Goal: Task Accomplishment & Management: Manage account settings

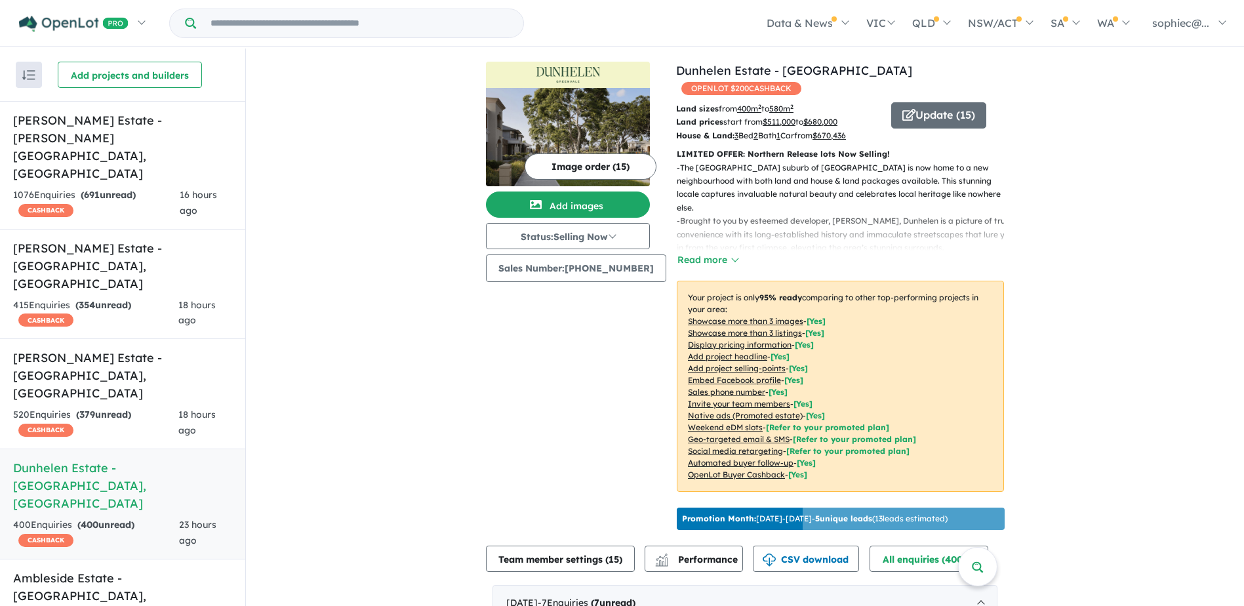
scroll to position [502, 0]
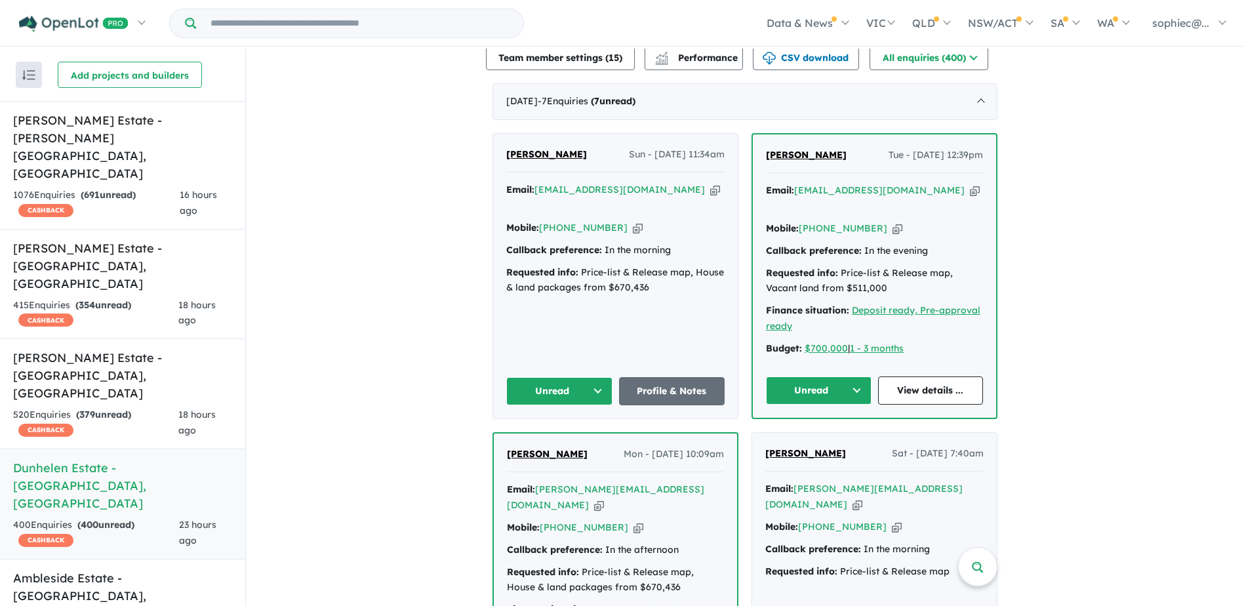
click at [70, 144] on h5 "[PERSON_NAME] Estate - [PERSON_NAME][GEOGRAPHIC_DATA] , [GEOGRAPHIC_DATA]" at bounding box center [122, 147] width 219 height 71
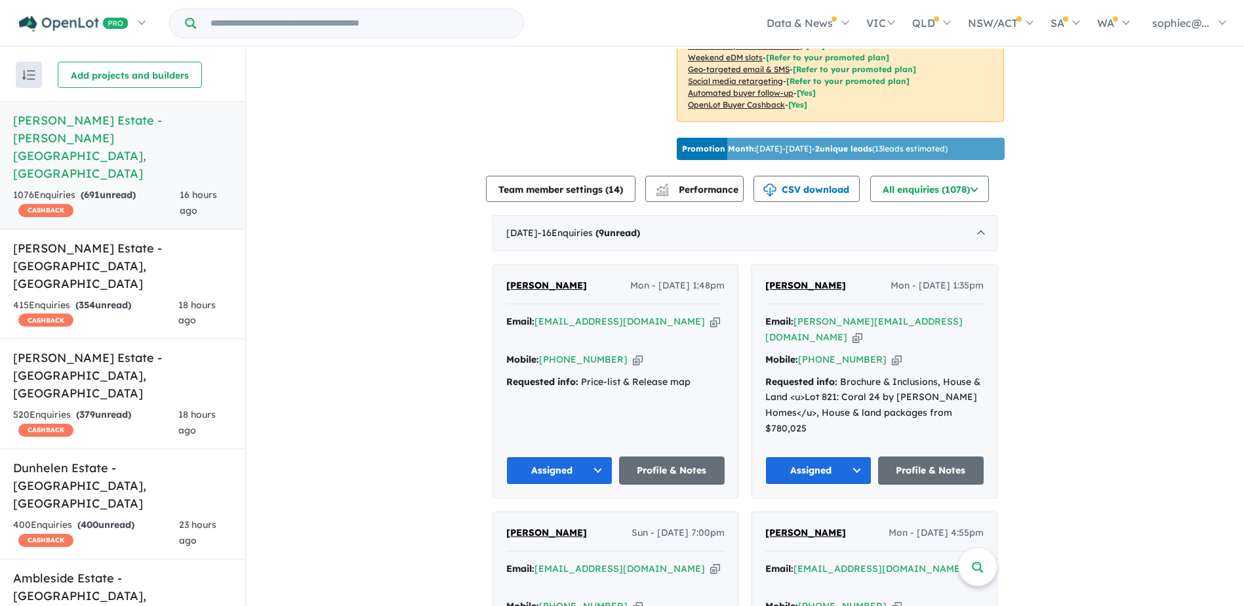
scroll to position [454, 0]
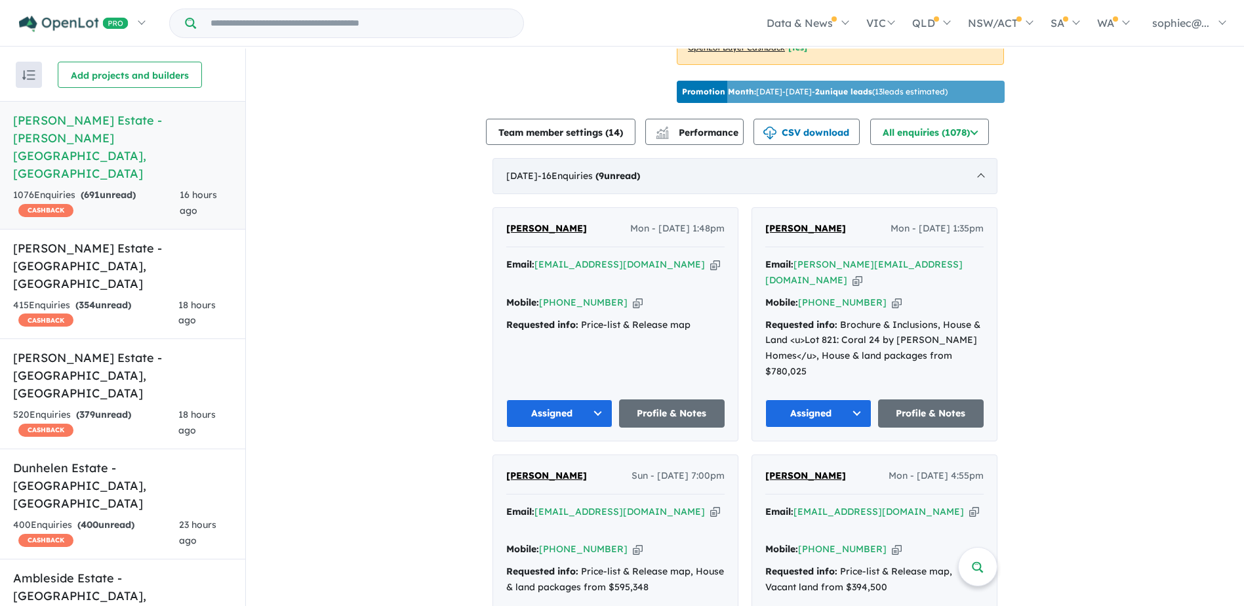
click at [666, 190] on div "[DATE] - 16 Enquir ies ( 9 unread)" at bounding box center [745, 176] width 505 height 37
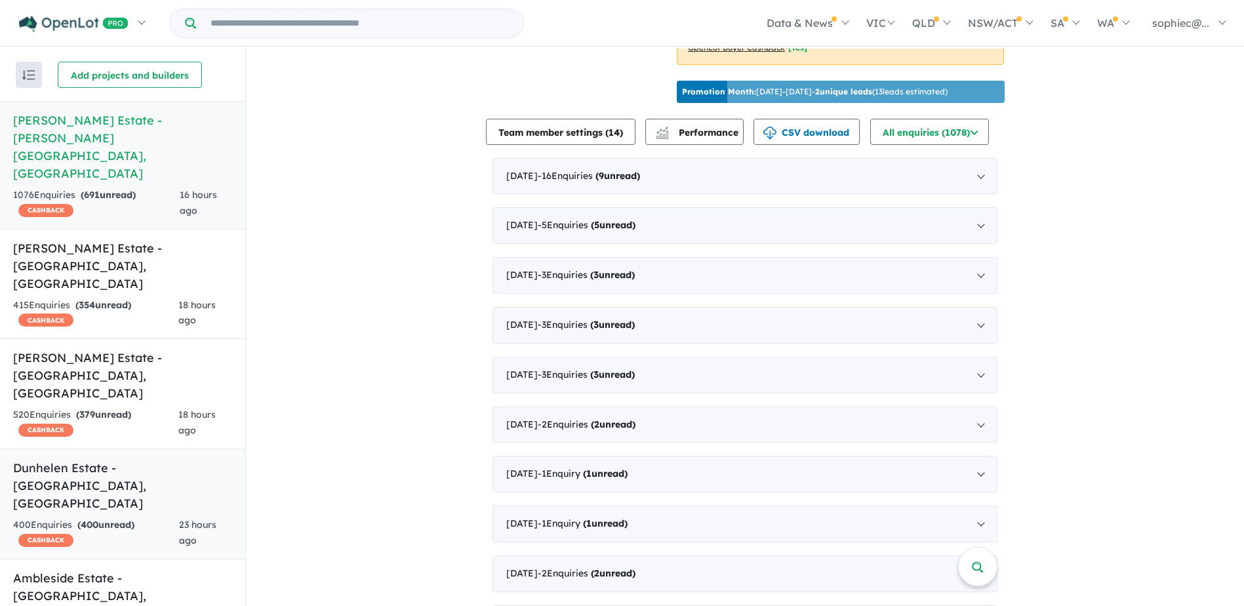
click at [78, 518] on div "400 Enquir ies ( 400 unread) CASHBACK" at bounding box center [96, 533] width 166 height 31
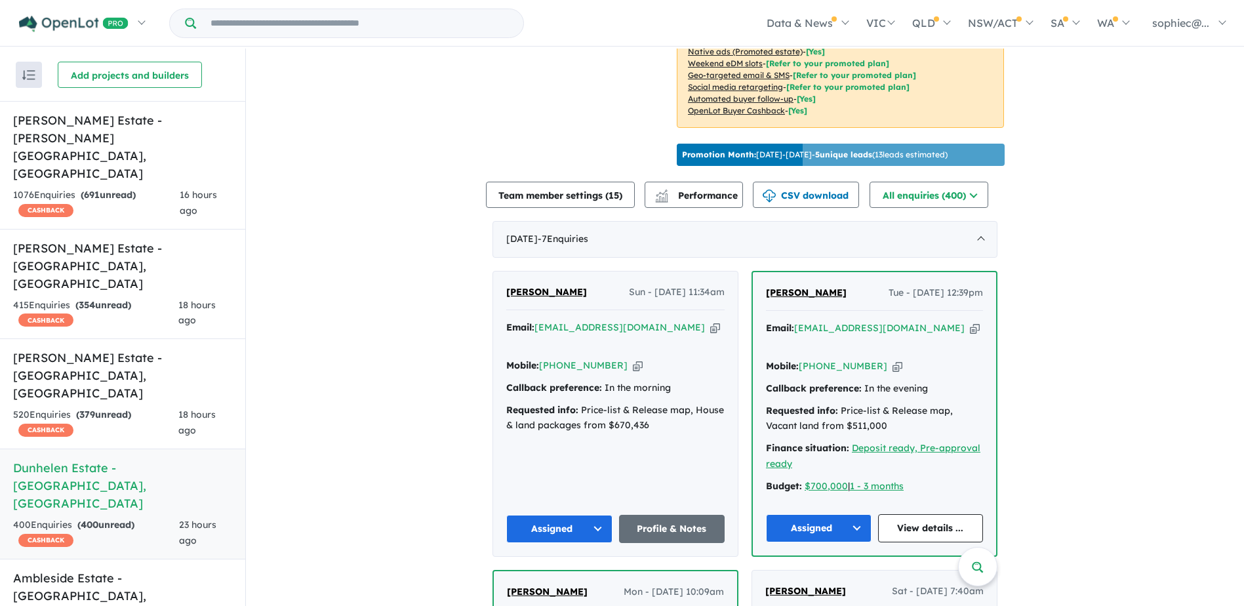
scroll to position [415, 0]
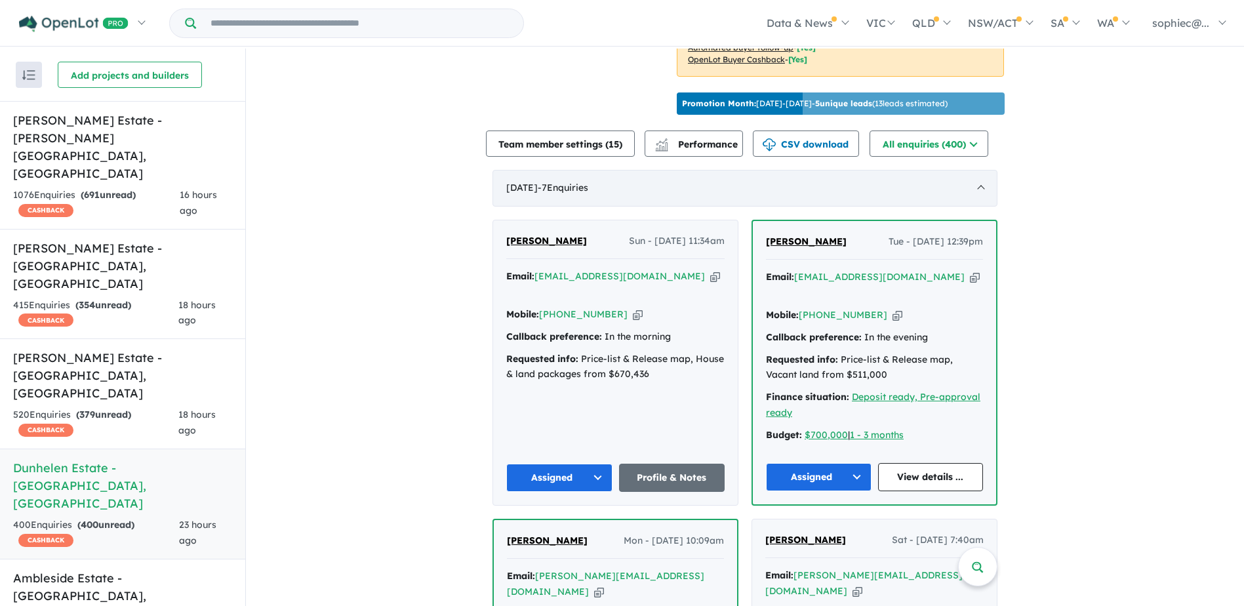
click at [540, 184] on div "September 2025 - 7 Enquir ies ( 0 unread)" at bounding box center [745, 188] width 505 height 37
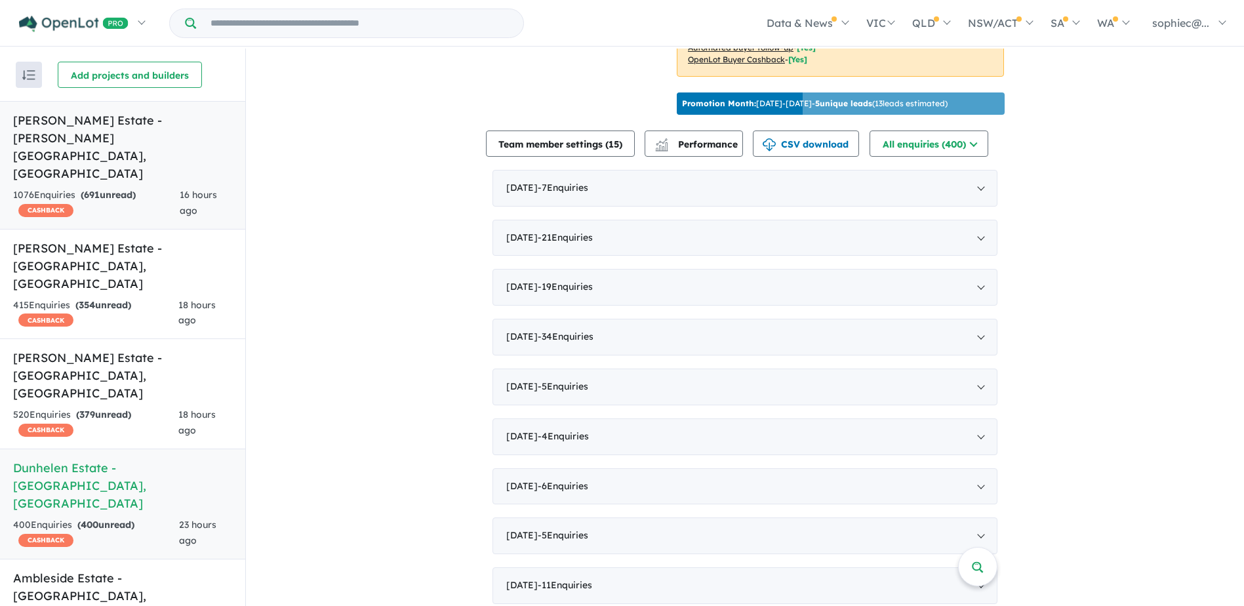
click at [81, 141] on h5 "Harriott Estate - Armstrong Creek , VIC" at bounding box center [122, 147] width 219 height 71
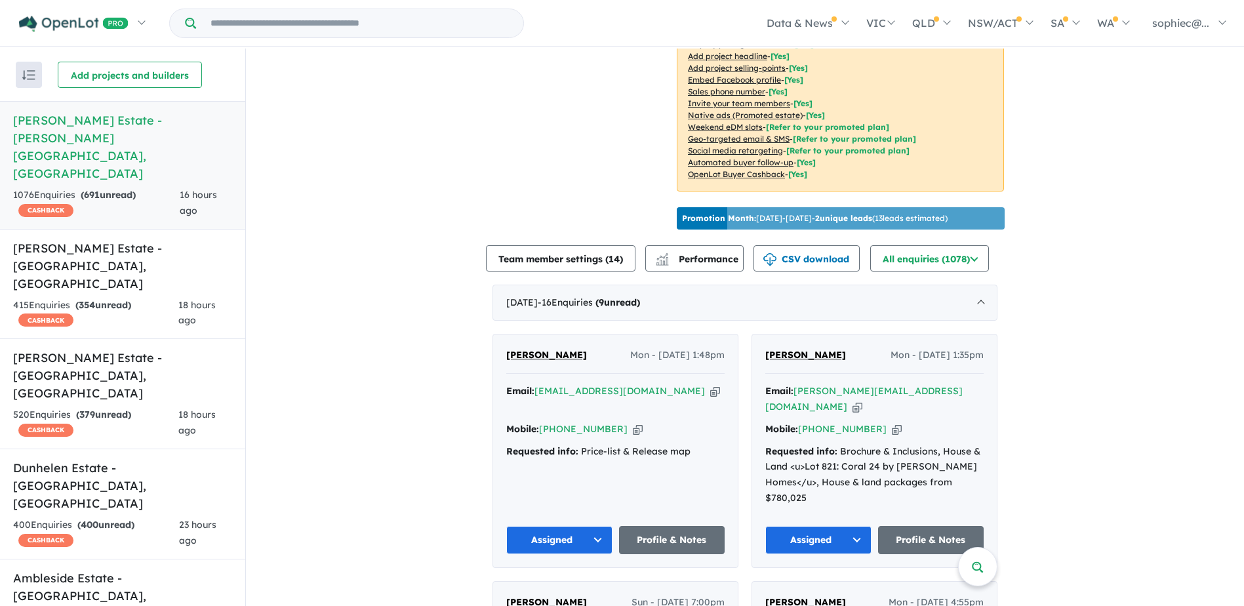
scroll to position [328, 0]
click at [552, 314] on div "September 2025 - 16 Enquir ies ( 9 unread)" at bounding box center [745, 302] width 505 height 37
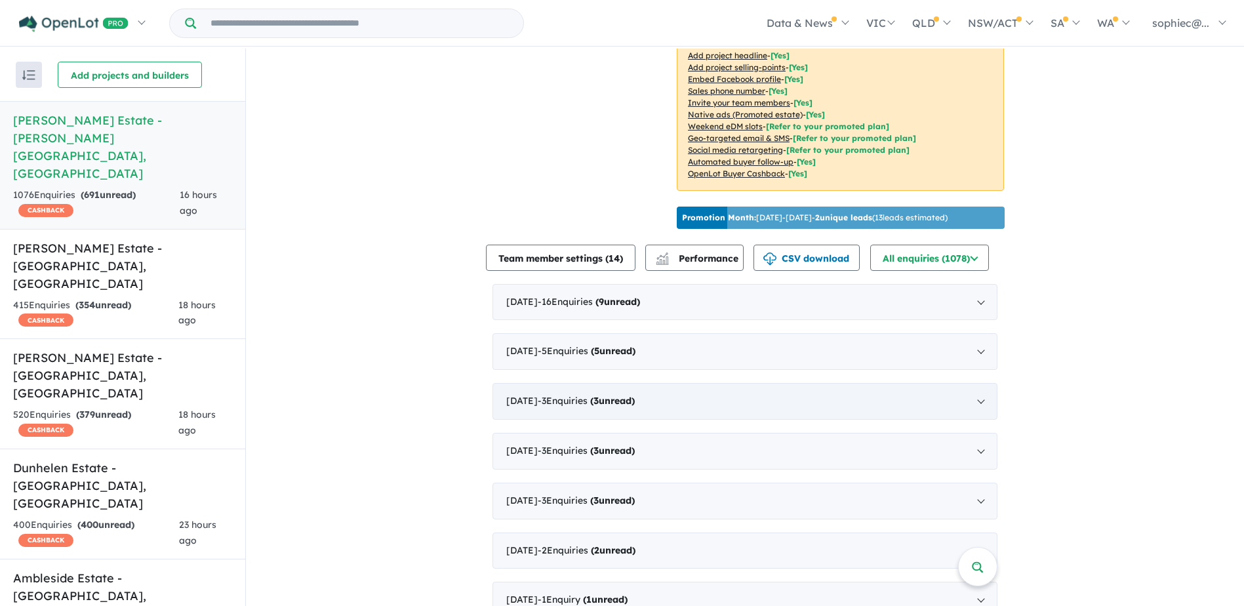
click at [560, 404] on span "- 3 Enquir ies ( 3 unread)" at bounding box center [586, 401] width 97 height 12
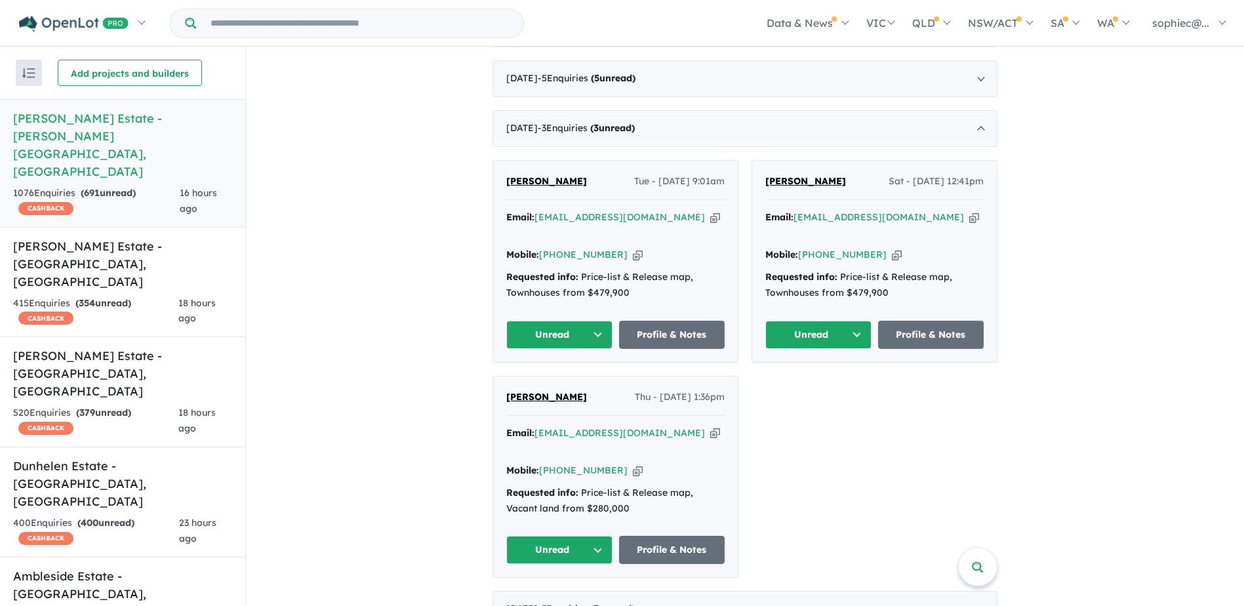
scroll to position [612, 0]
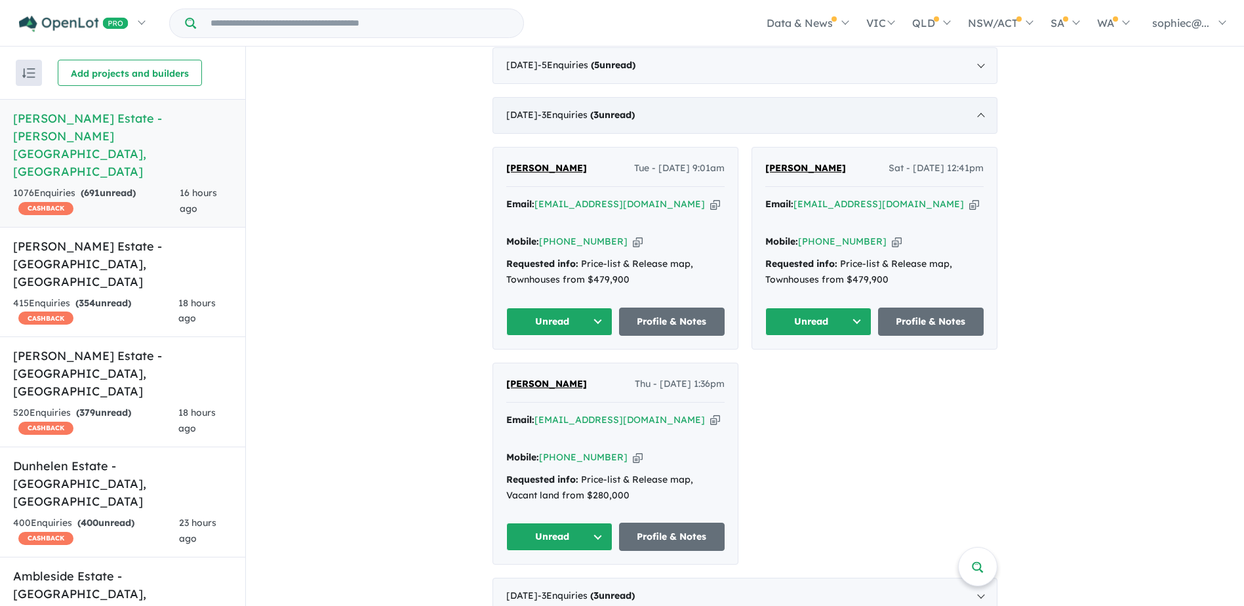
click at [548, 130] on div "July 2025 - 3 Enquir ies ( 3 unread)" at bounding box center [745, 115] width 505 height 37
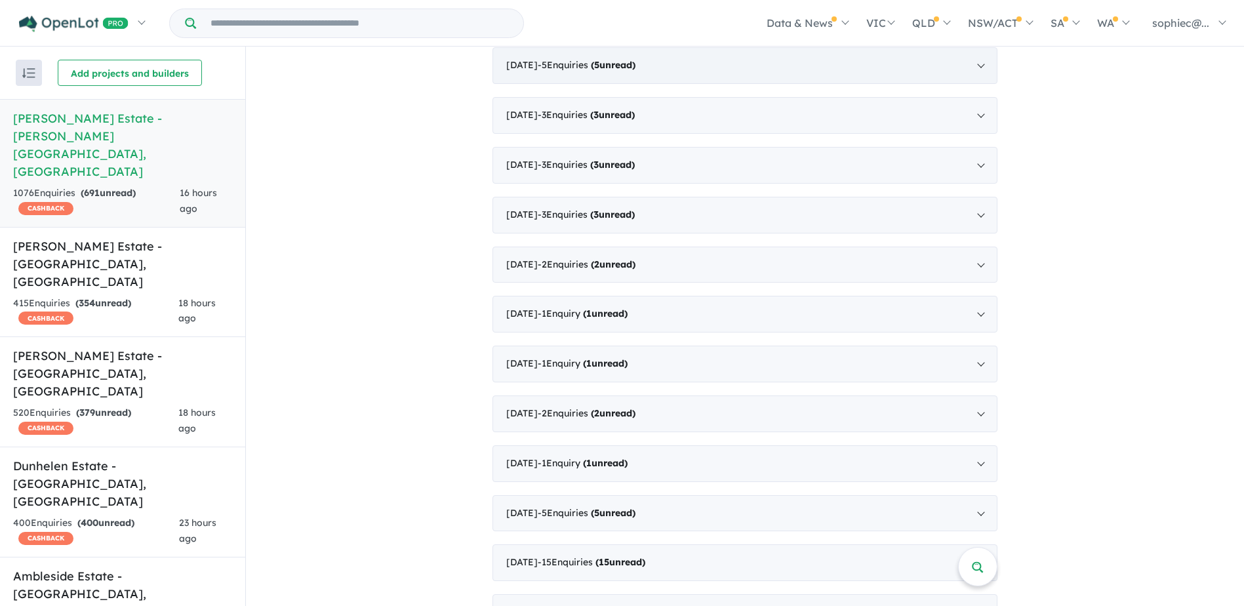
click at [552, 76] on div "August 2025 - 5 Enquir ies ( 5 unread)" at bounding box center [745, 65] width 505 height 37
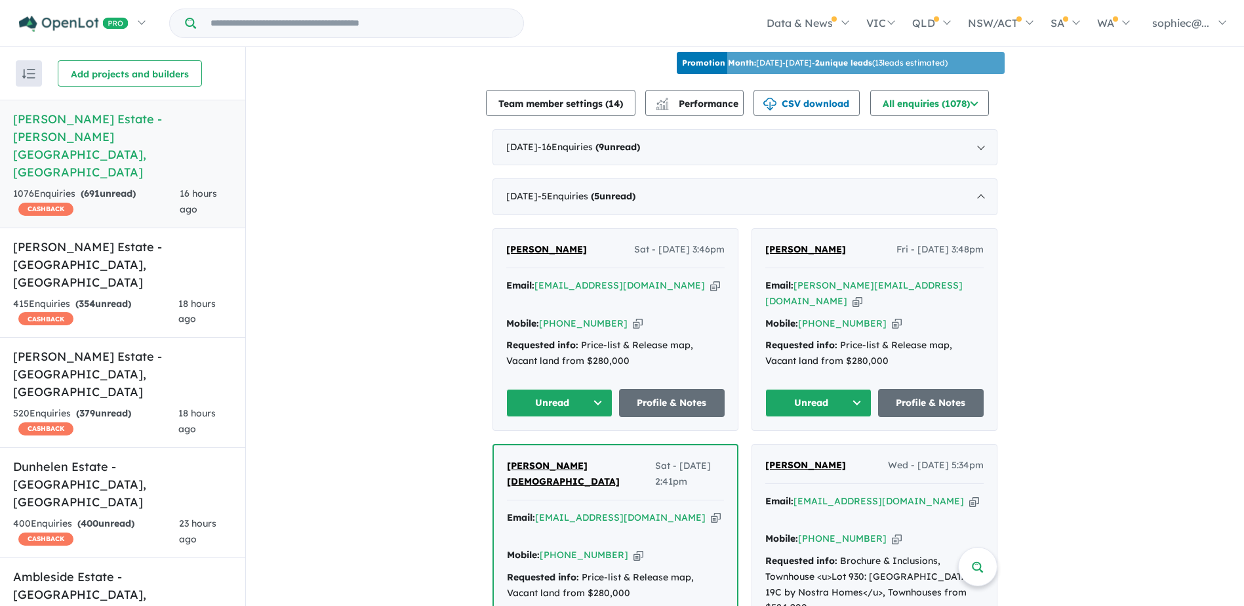
scroll to position [481, 0]
click at [539, 205] on div "August 2025 - 5 Enquir ies ( 5 unread)" at bounding box center [745, 197] width 505 height 37
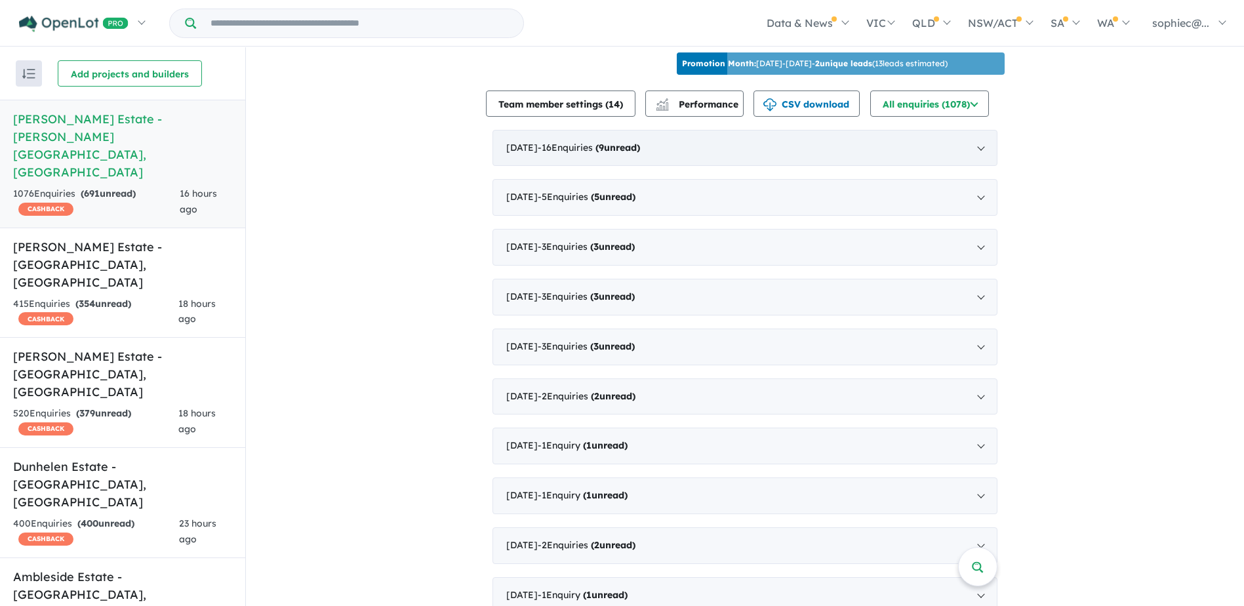
click at [541, 142] on div "September 2025 - 16 Enquir ies ( 9 unread)" at bounding box center [745, 148] width 505 height 37
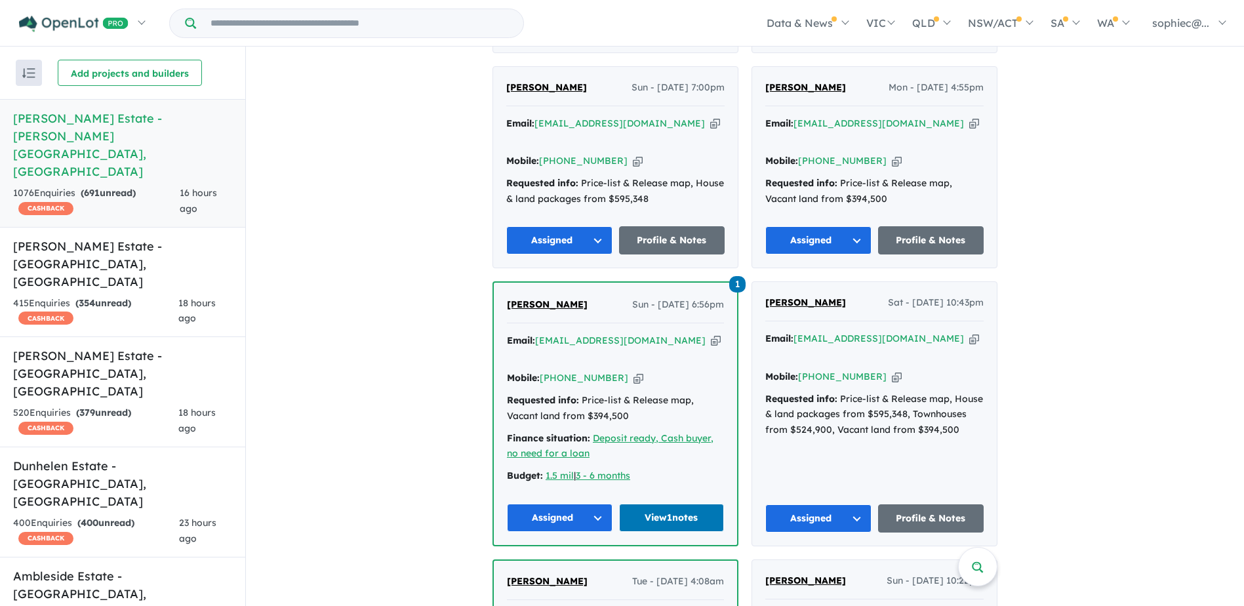
scroll to position [831, 0]
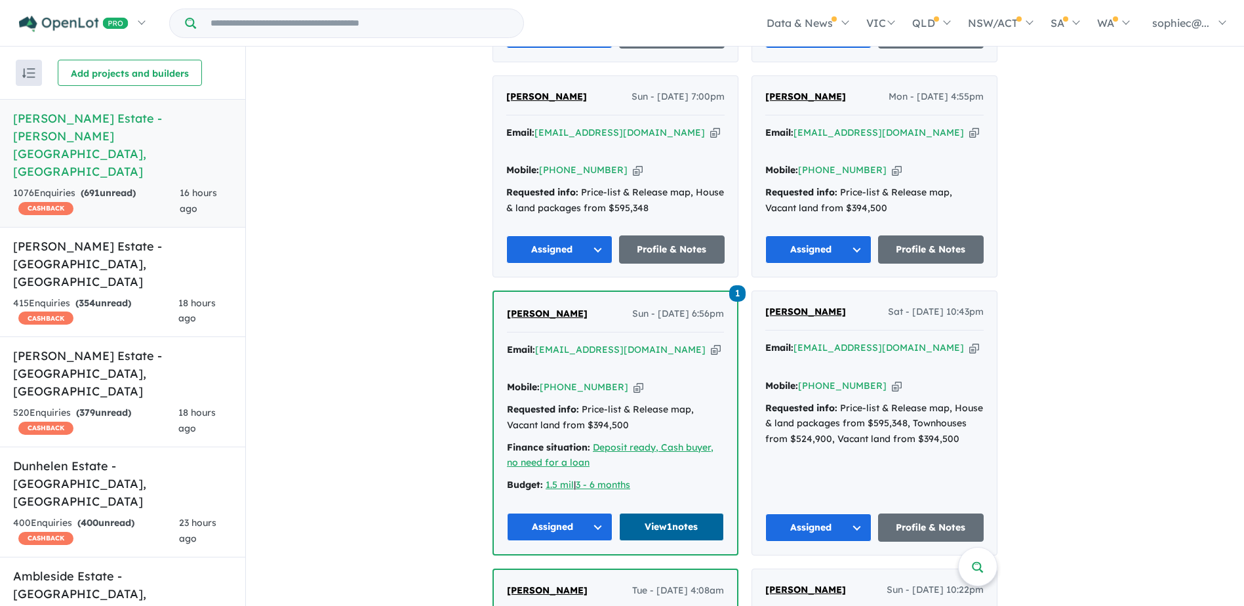
click at [692, 513] on link "View 1 notes" at bounding box center [672, 527] width 106 height 28
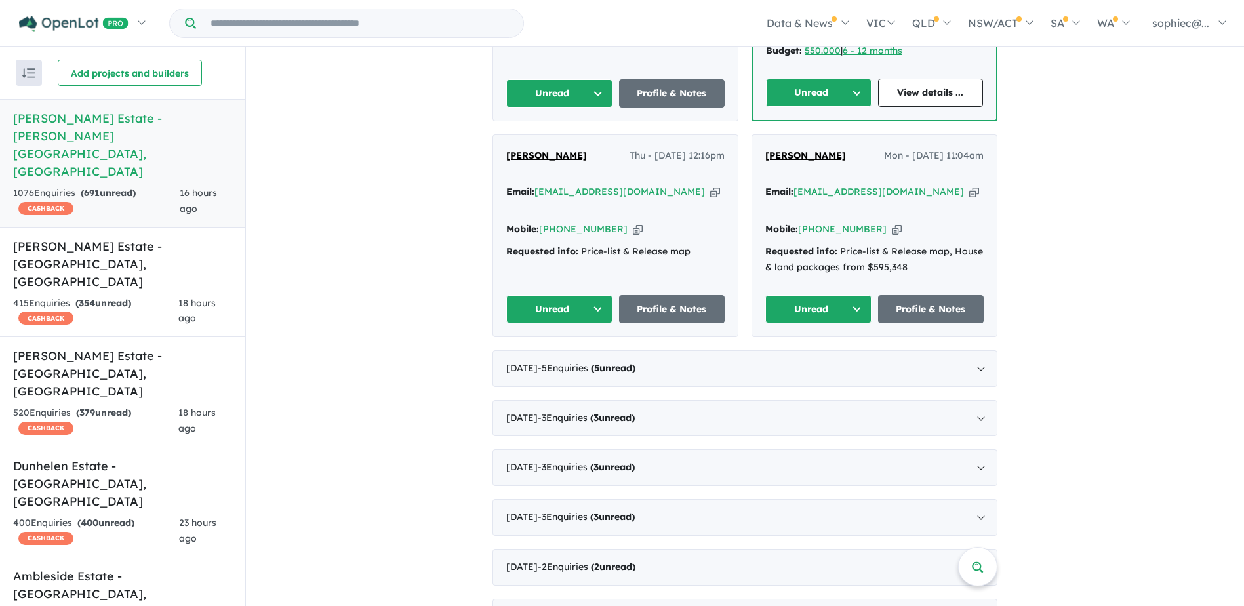
scroll to position [2427, 0]
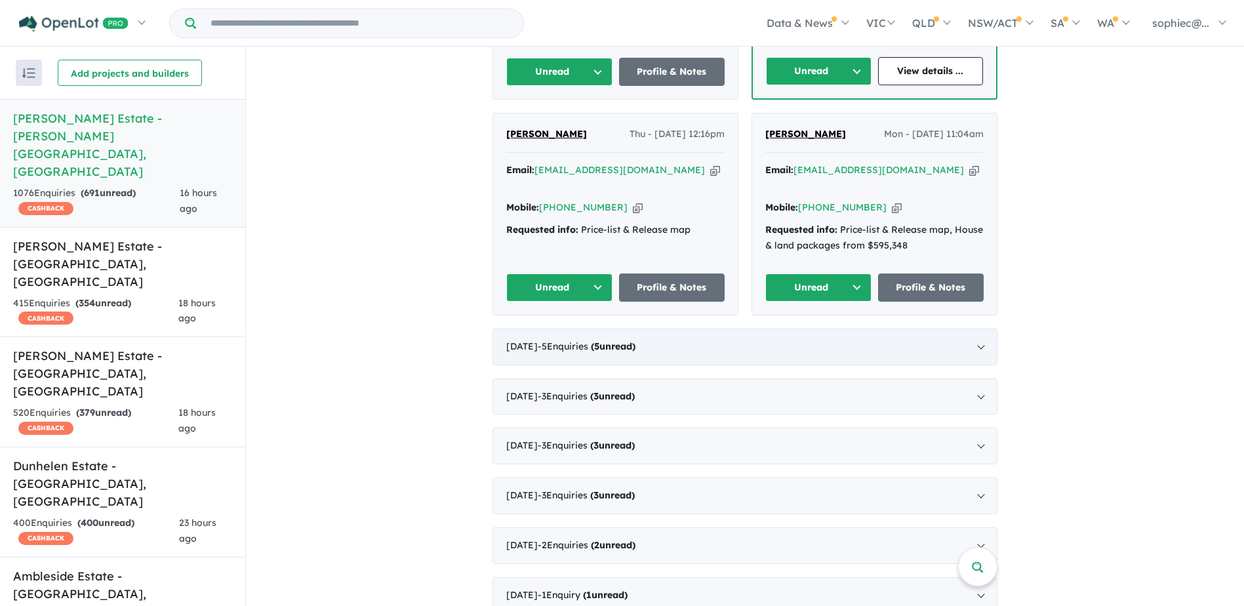
click at [558, 340] on span "- 5 Enquir ies ( 5 unread)" at bounding box center [587, 346] width 98 height 12
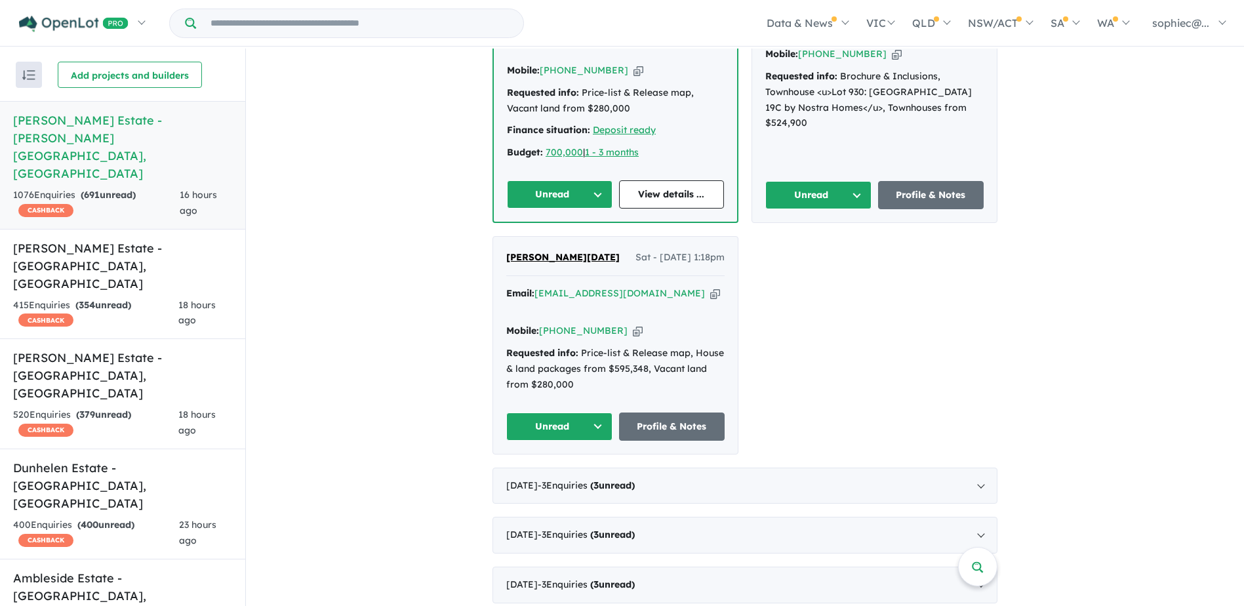
scroll to position [955, 0]
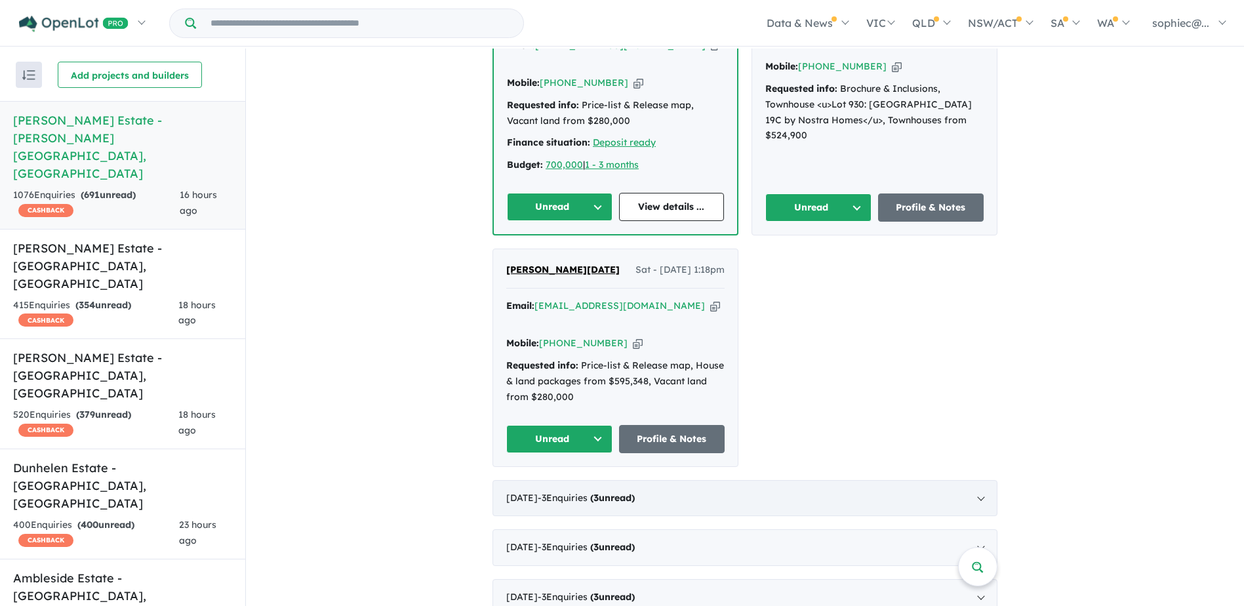
click at [839, 480] on div "July 2025 - 3 Enquir ies ( 3 unread)" at bounding box center [745, 498] width 505 height 37
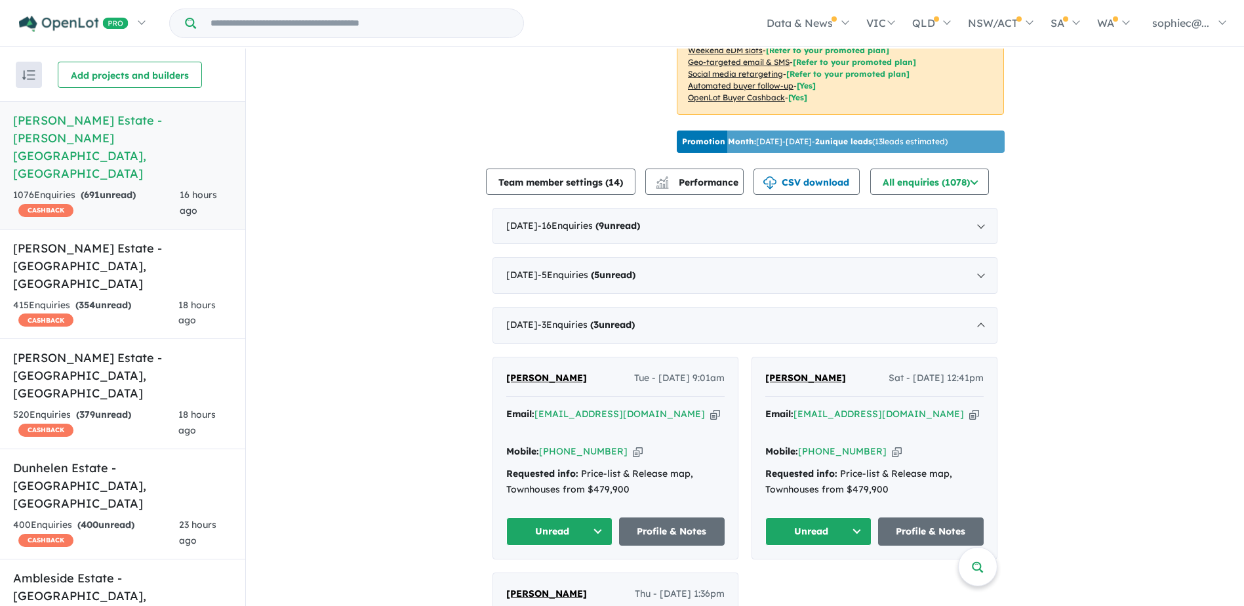
scroll to position [402, 0]
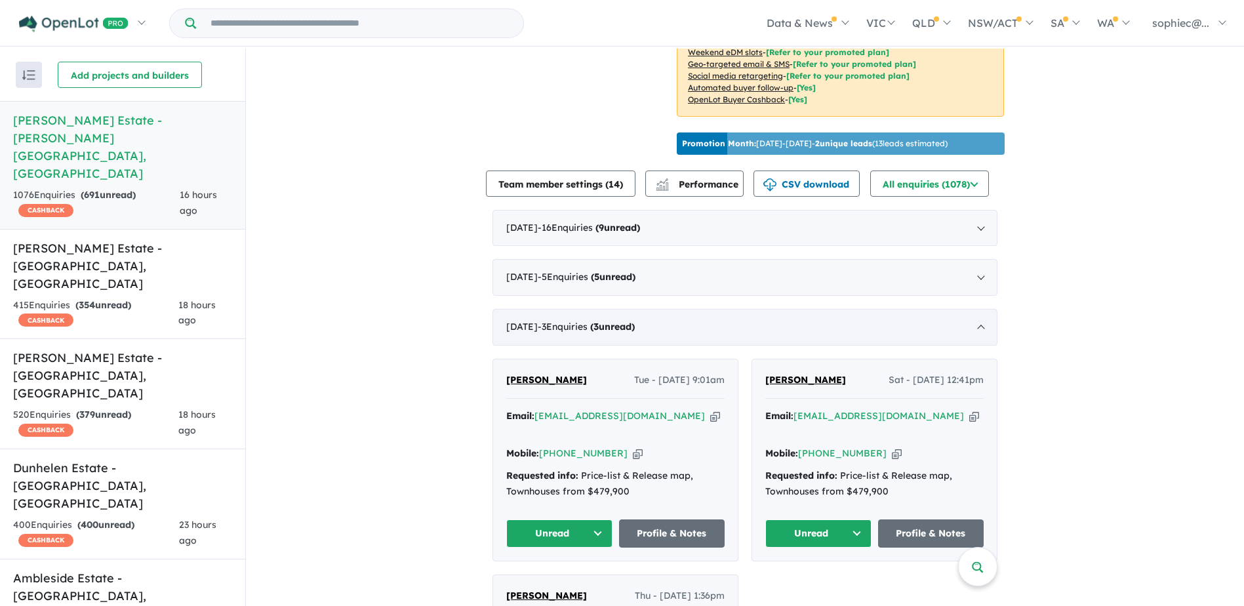
click at [961, 334] on div "July 2025 - 3 Enquir ies ( 3 unread)" at bounding box center [745, 327] width 505 height 37
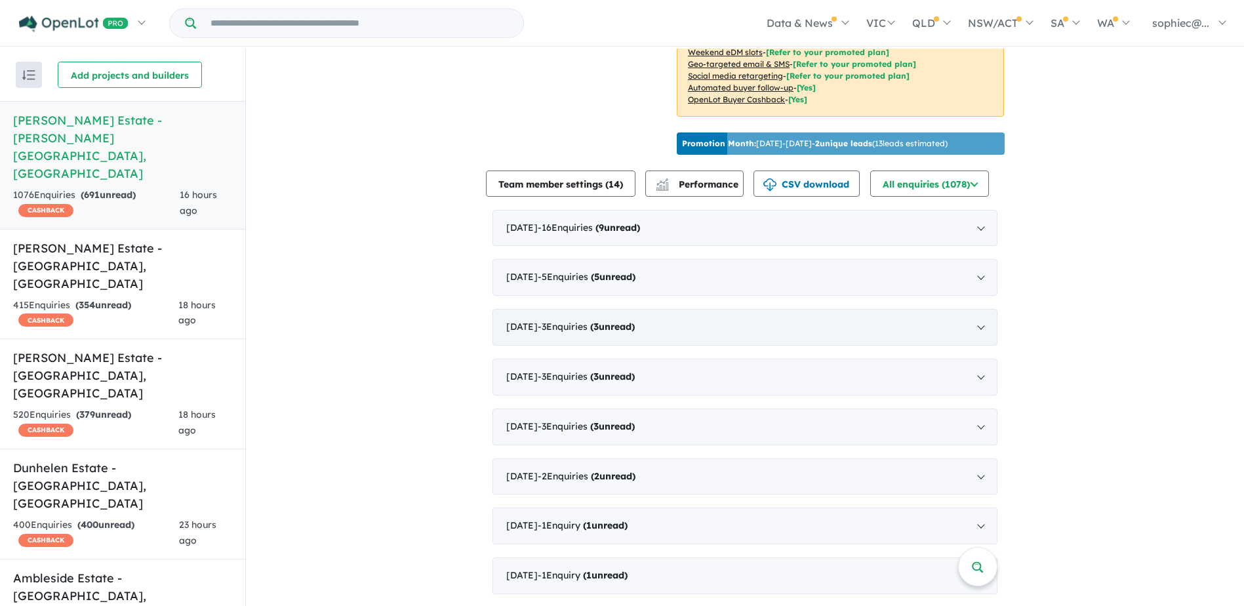
click at [961, 334] on div "July 2025 - 3 Enquir ies ( 3 unread)" at bounding box center [745, 327] width 505 height 37
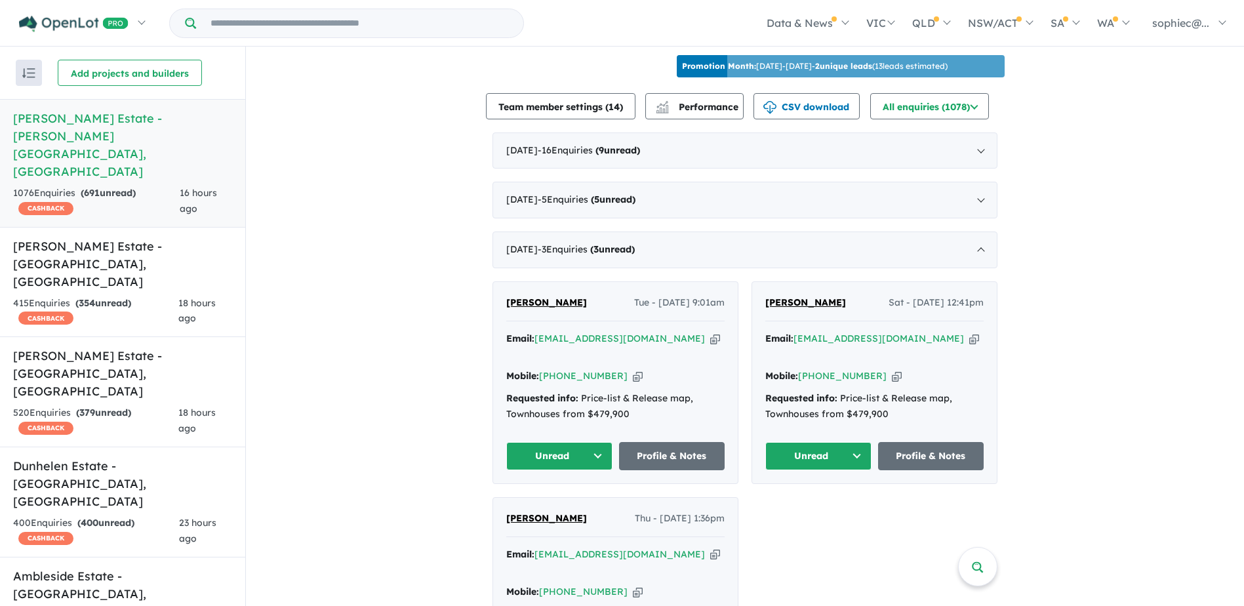
scroll to position [599, 0]
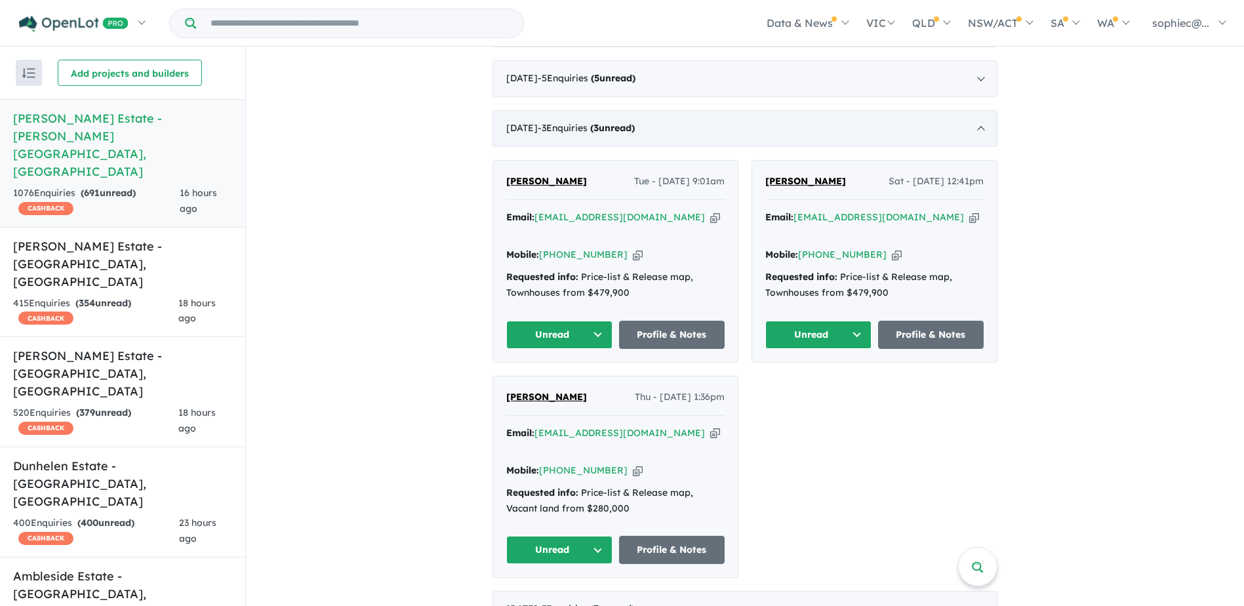
click at [779, 123] on div "July 2025 - 3 Enquir ies ( 3 unread)" at bounding box center [745, 128] width 505 height 37
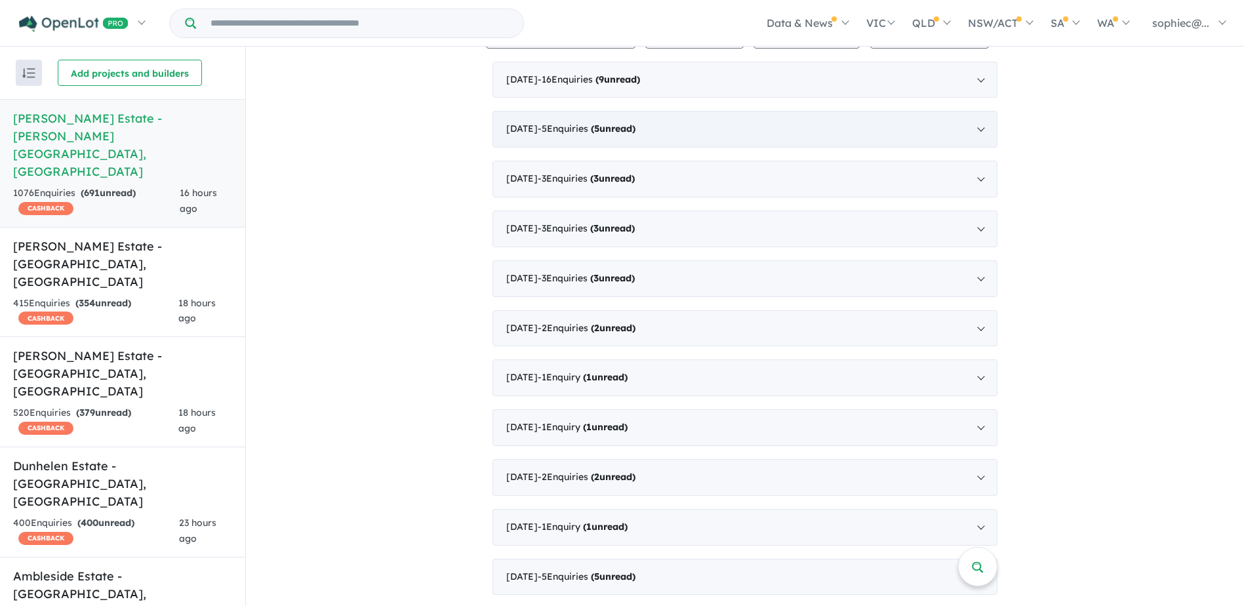
scroll to position [468, 0]
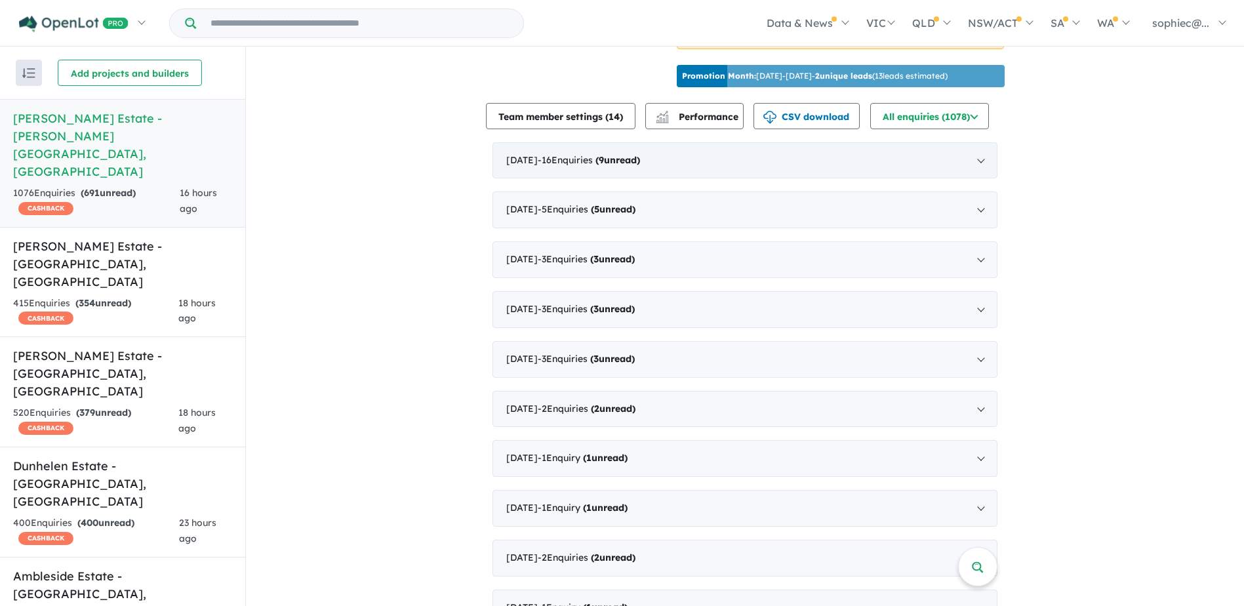
click at [640, 163] on strong "( 9 unread)" at bounding box center [618, 160] width 45 height 12
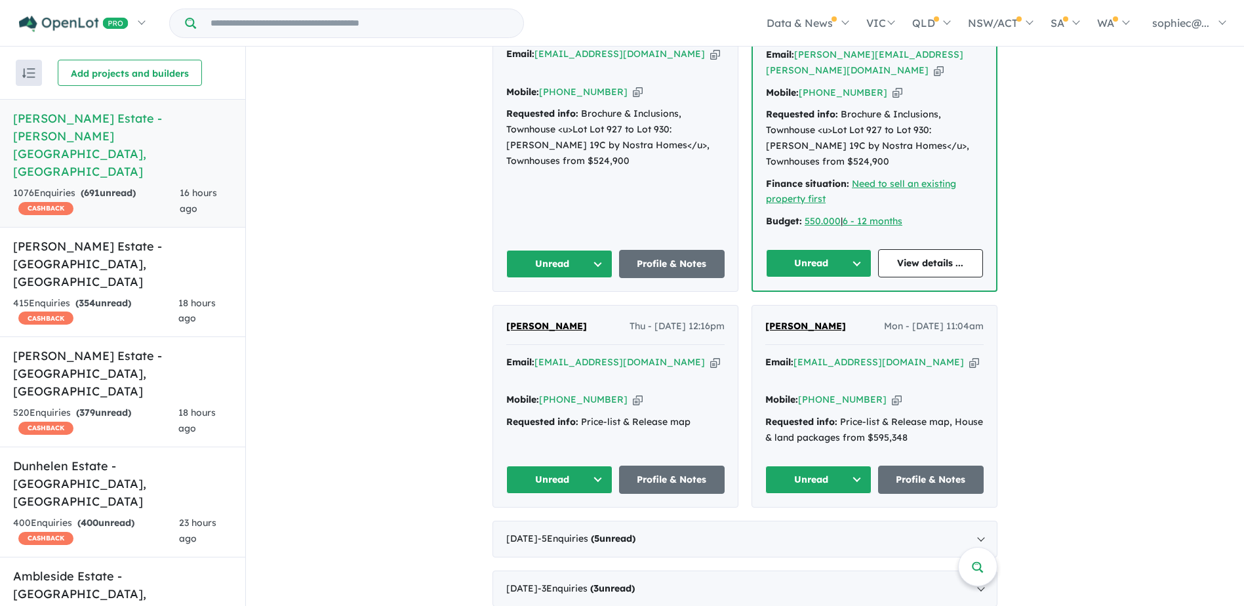
scroll to position [2239, 0]
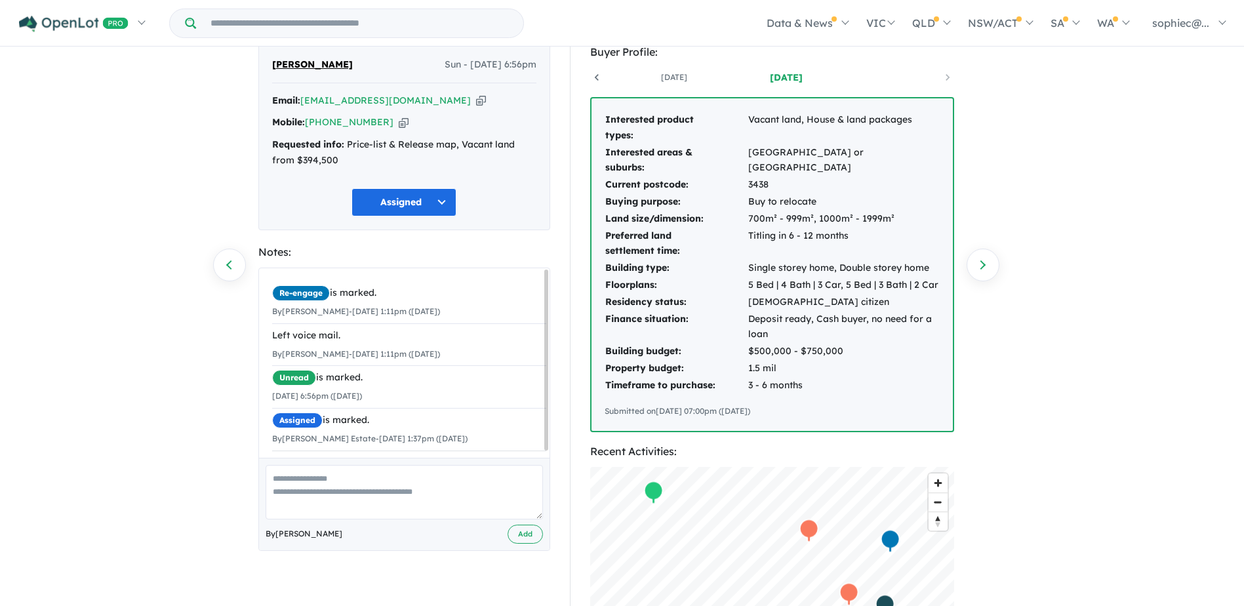
scroll to position [22, 0]
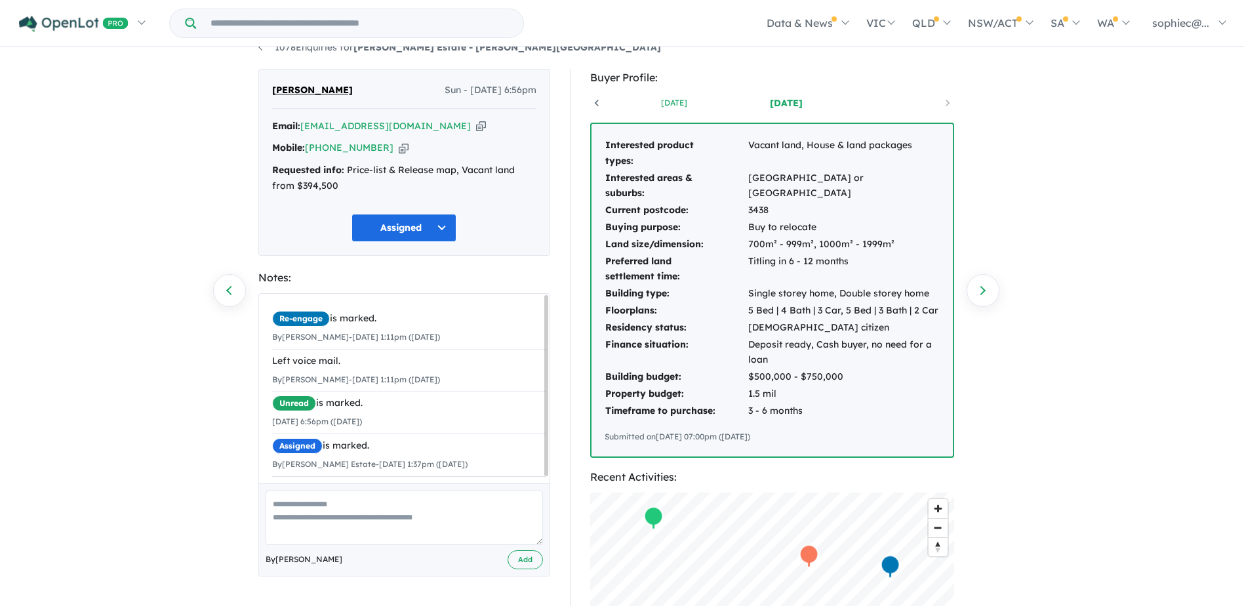
click at [690, 104] on link "[DATE]" at bounding box center [675, 102] width 112 height 13
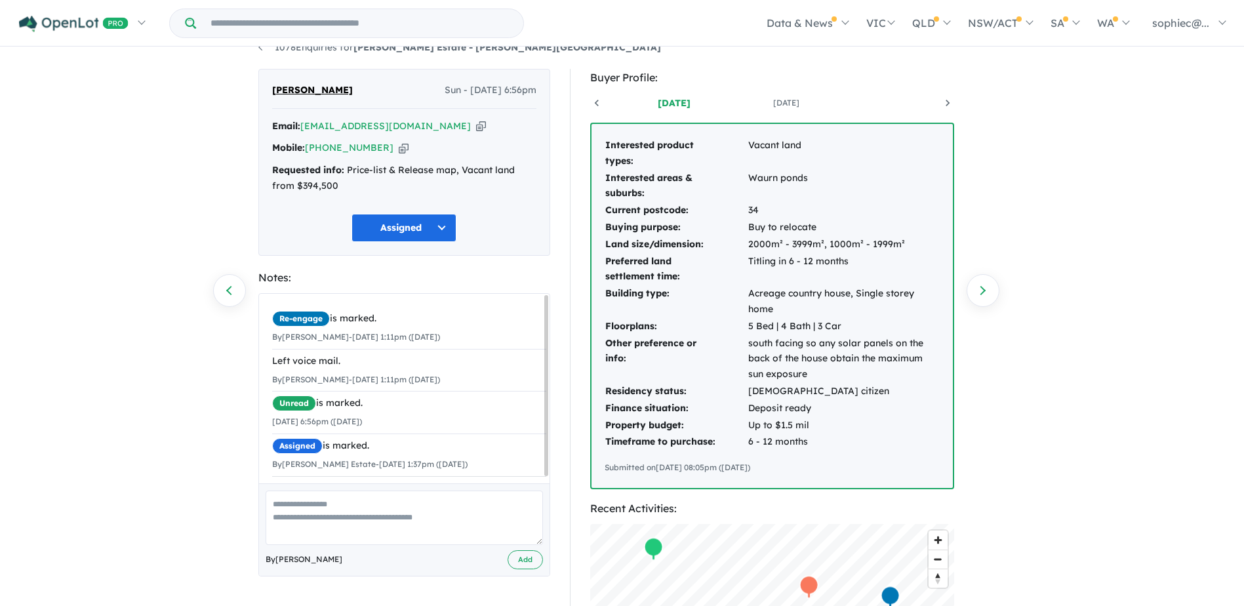
scroll to position [0, 112]
click at [663, 107] on link "[DATE]" at bounding box center [661, 102] width 112 height 13
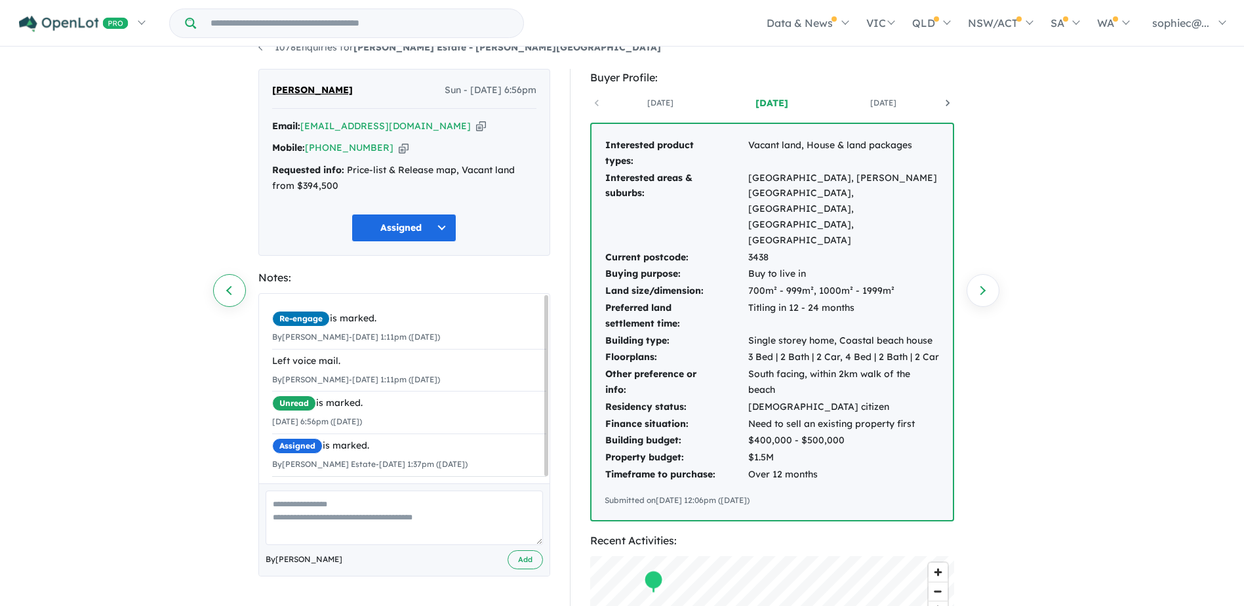
click at [241, 300] on link "Previous enquiry" at bounding box center [229, 290] width 33 height 33
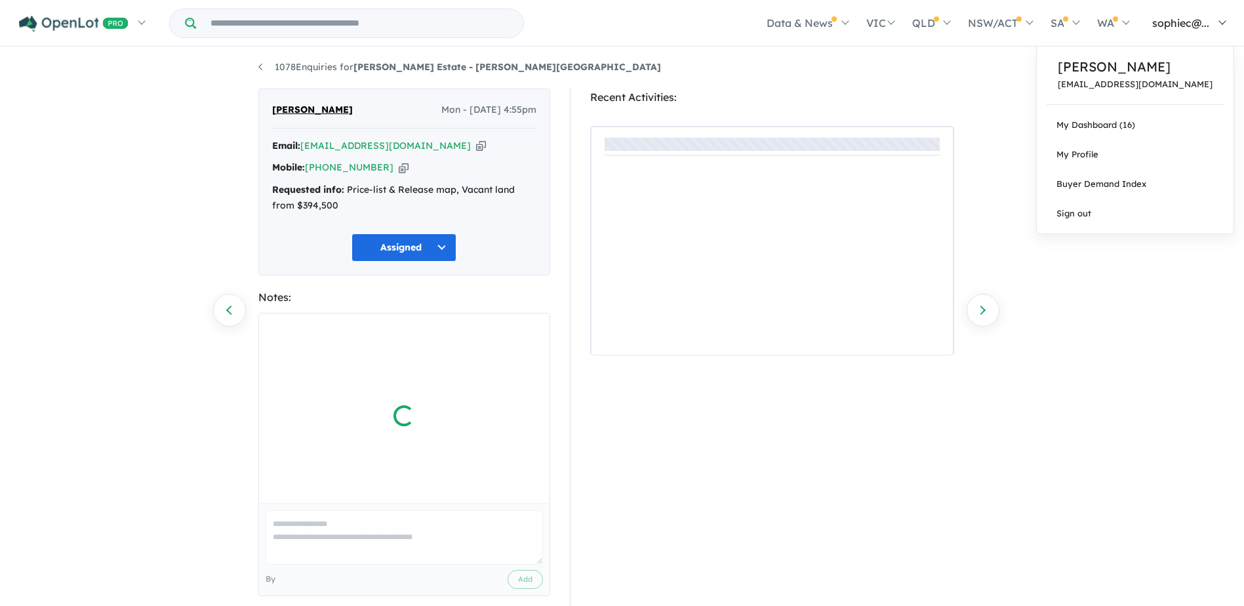
scroll to position [18, 0]
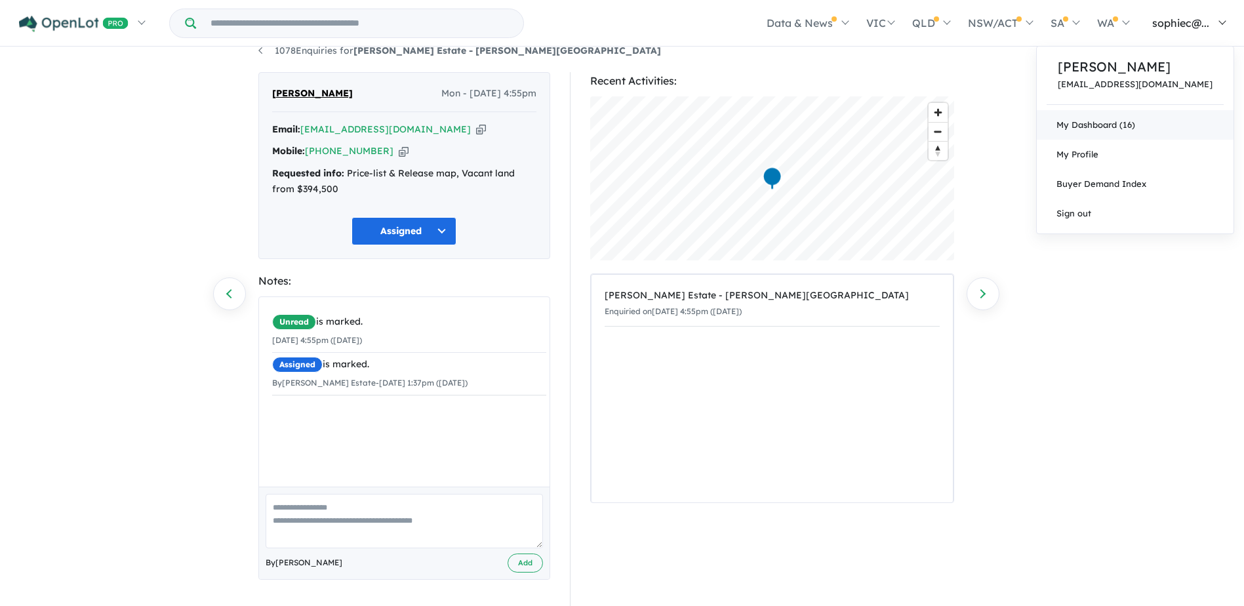
click at [1152, 123] on link "My Dashboard (16)" at bounding box center [1135, 125] width 197 height 30
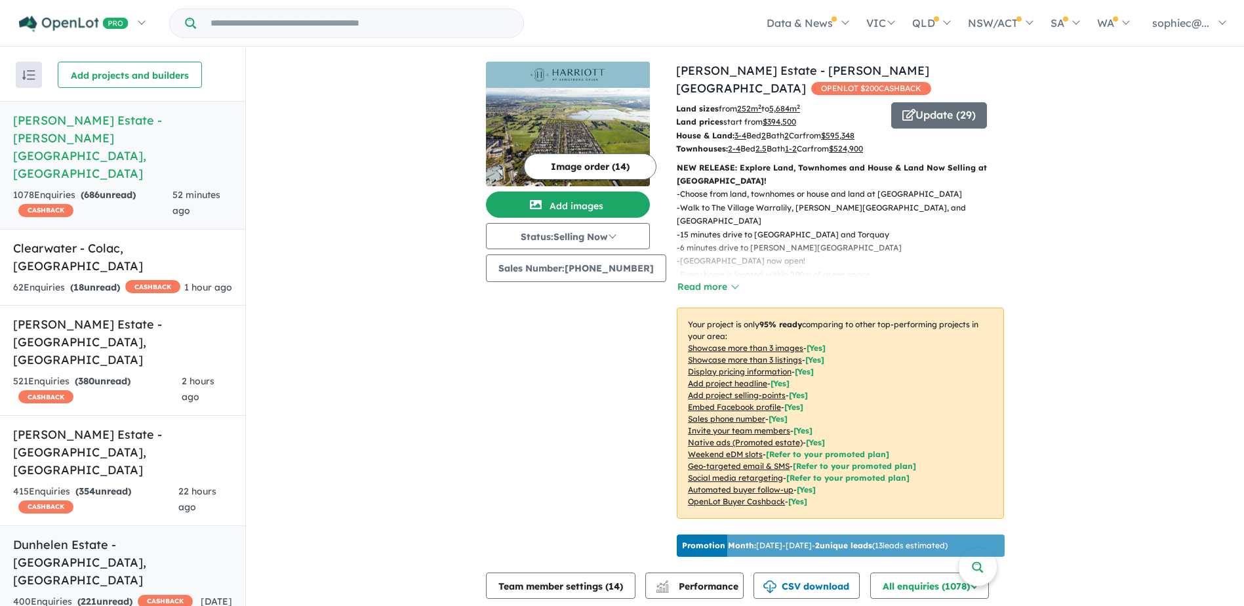
click at [133, 596] on strong "( 221 unread)" at bounding box center [104, 602] width 55 height 12
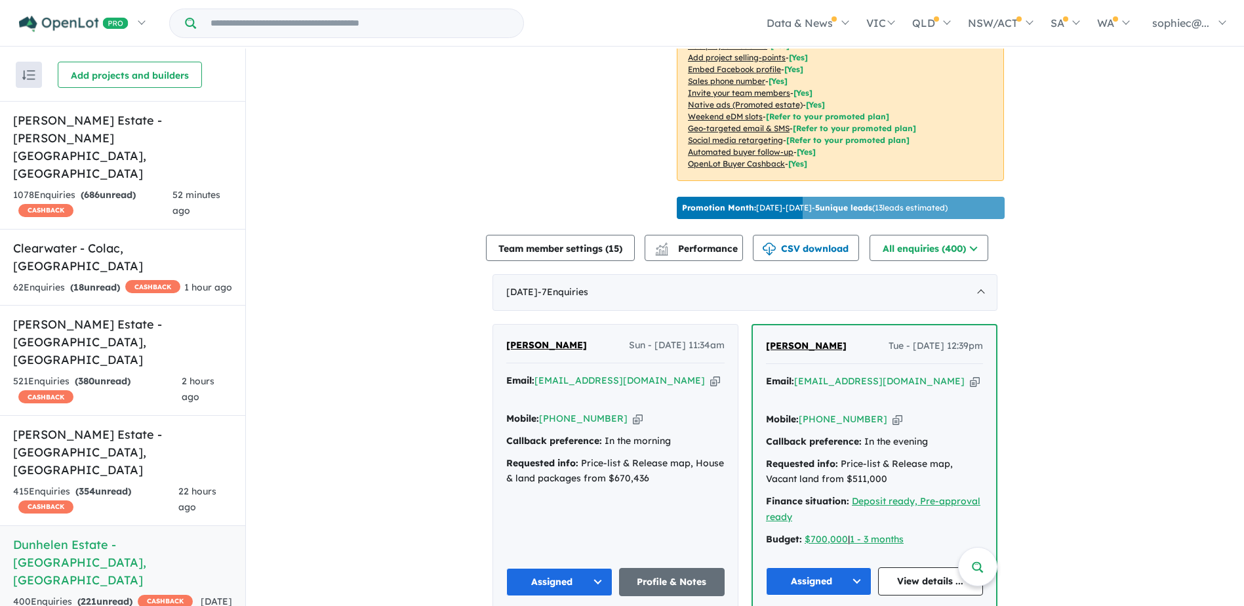
scroll to position [458, 0]
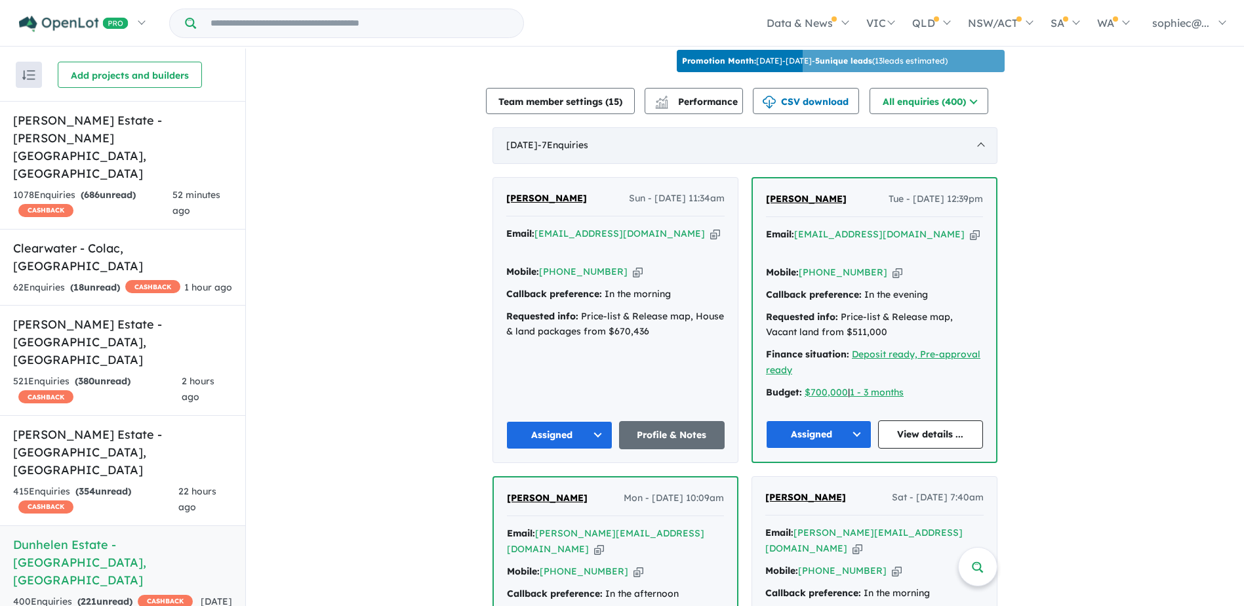
click at [588, 144] on span "- 7 Enquir ies ( 0 unread)" at bounding box center [563, 145] width 51 height 12
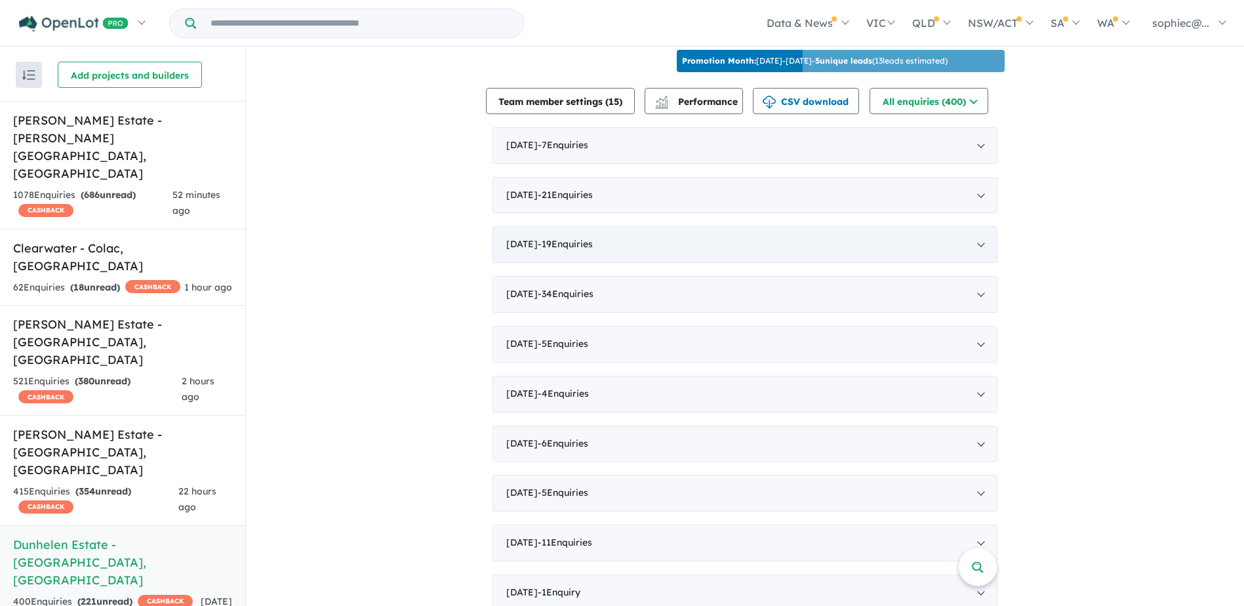
click at [570, 238] on span "- 19 Enquir ies ( 0 unread)" at bounding box center [565, 244] width 55 height 12
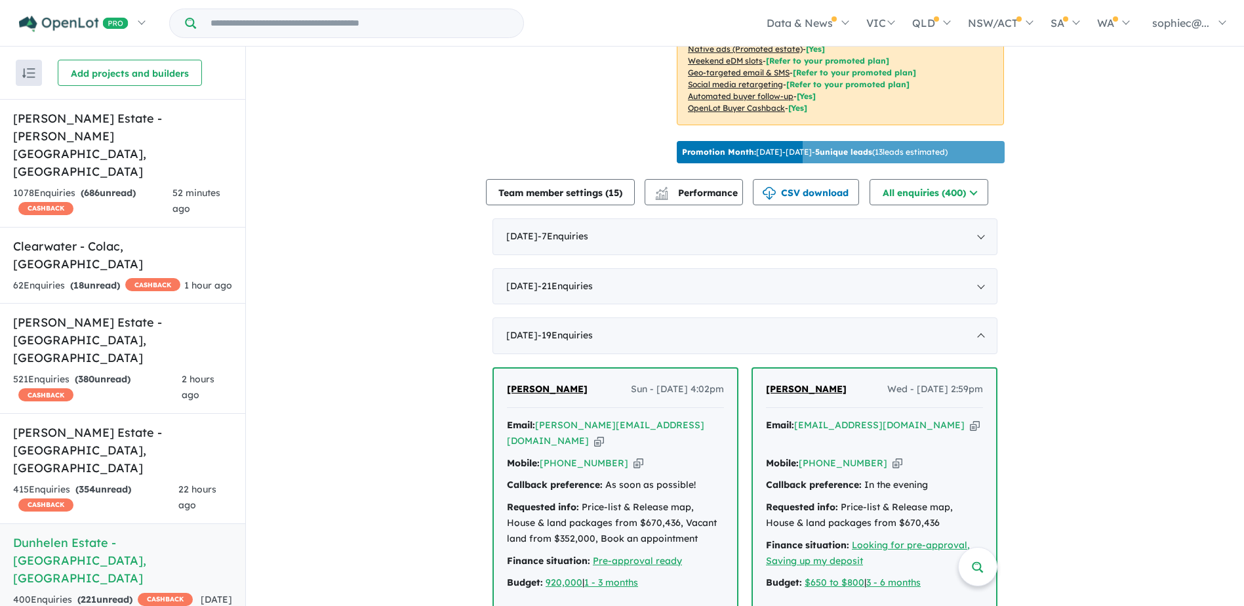
scroll to position [392, 0]
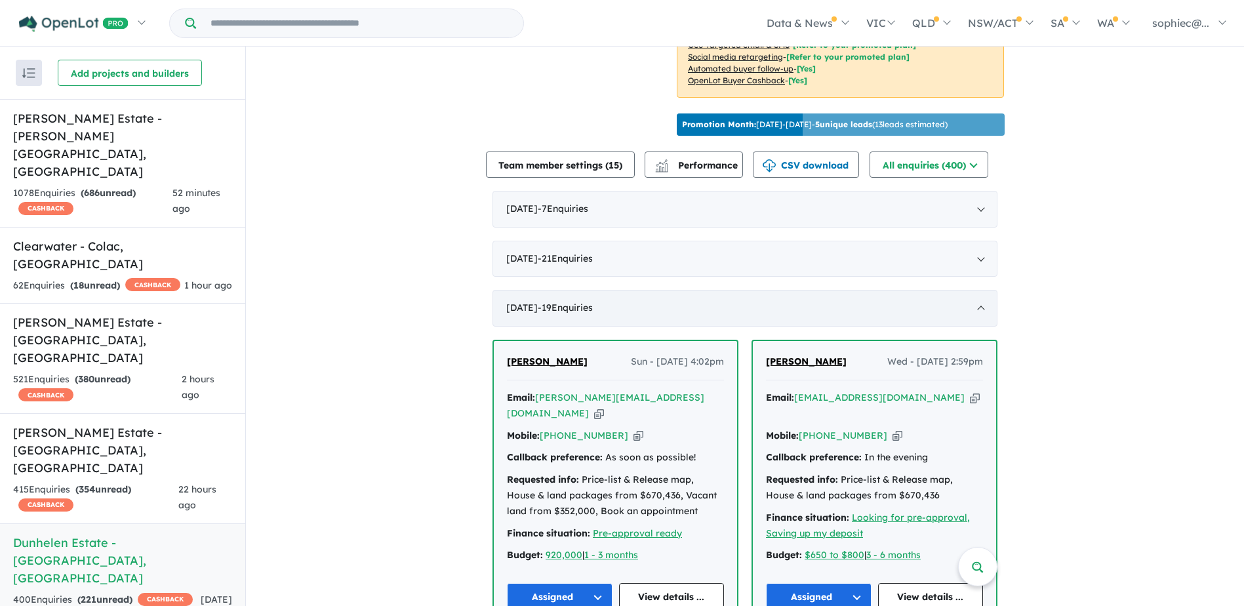
click at [537, 312] on div "July 2025 - 19 Enquir ies ( 0 unread)" at bounding box center [745, 308] width 505 height 37
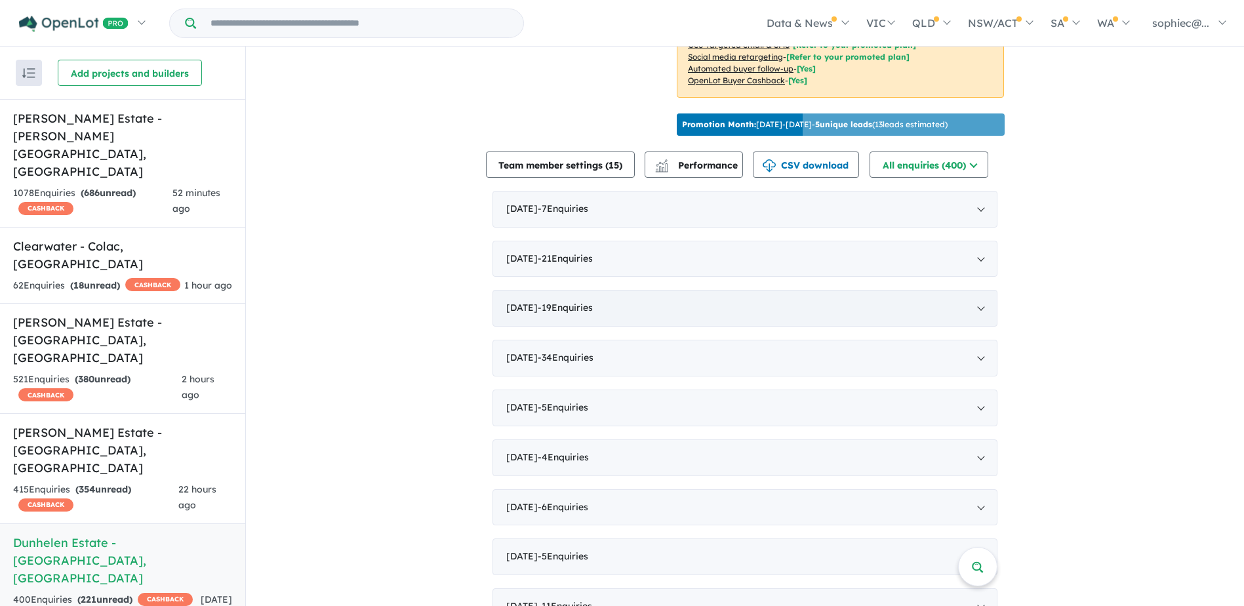
click at [512, 319] on div "July 2025 - 19 Enquir ies ( 0 unread)" at bounding box center [745, 308] width 505 height 37
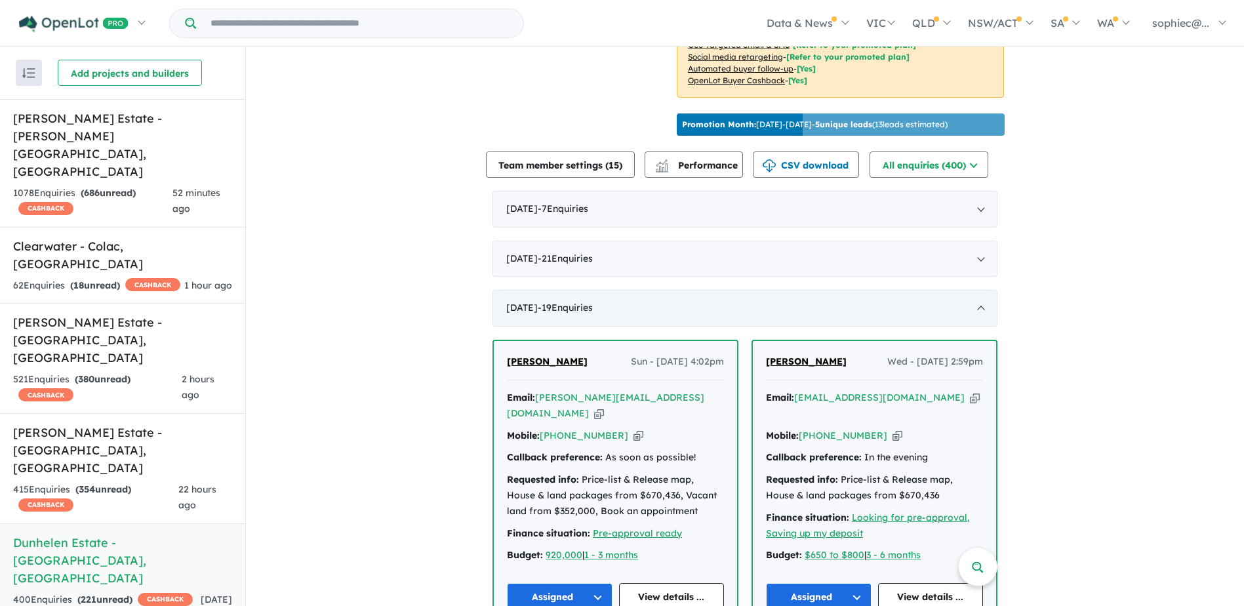
click at [540, 295] on div "July 2025 - 19 Enquir ies ( 0 unread)" at bounding box center [745, 308] width 505 height 37
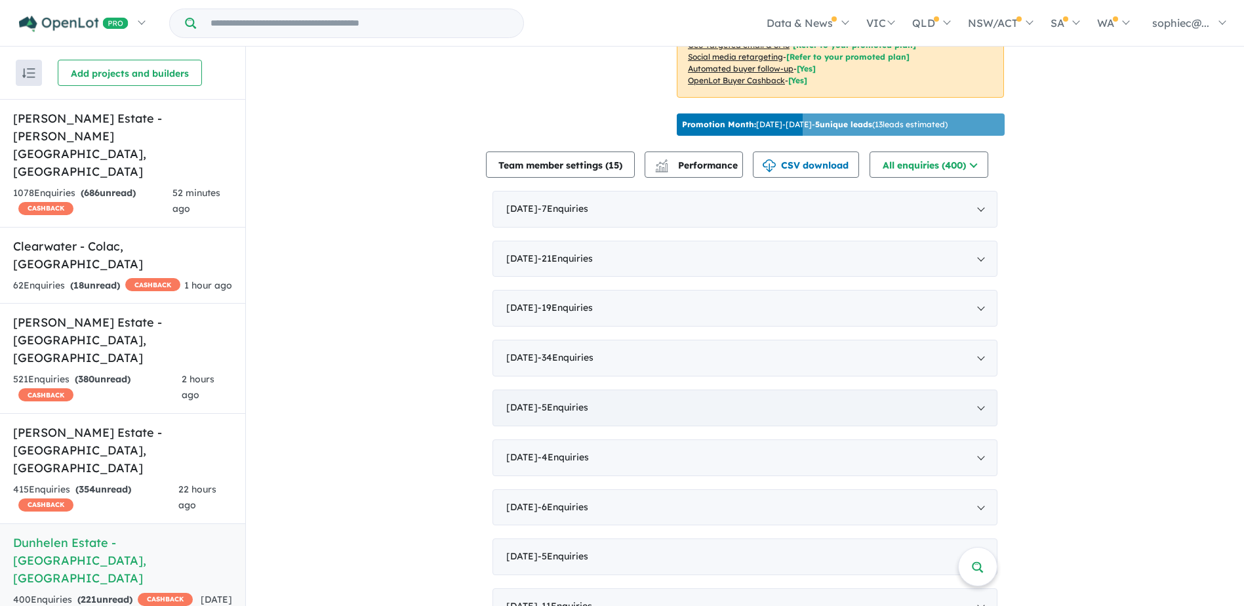
click at [545, 415] on div "May 2025 - 5 Enquir ies ( 0 unread)" at bounding box center [745, 408] width 505 height 37
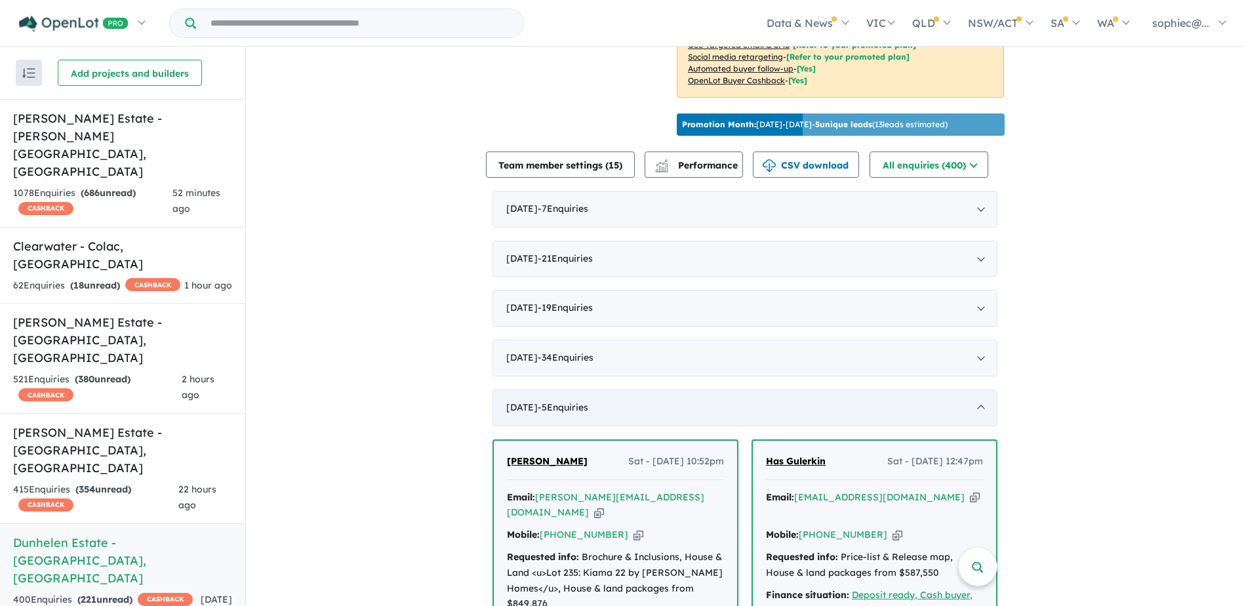
click at [588, 392] on div "May 2025 - 5 Enquir ies ( 0 unread)" at bounding box center [745, 408] width 505 height 37
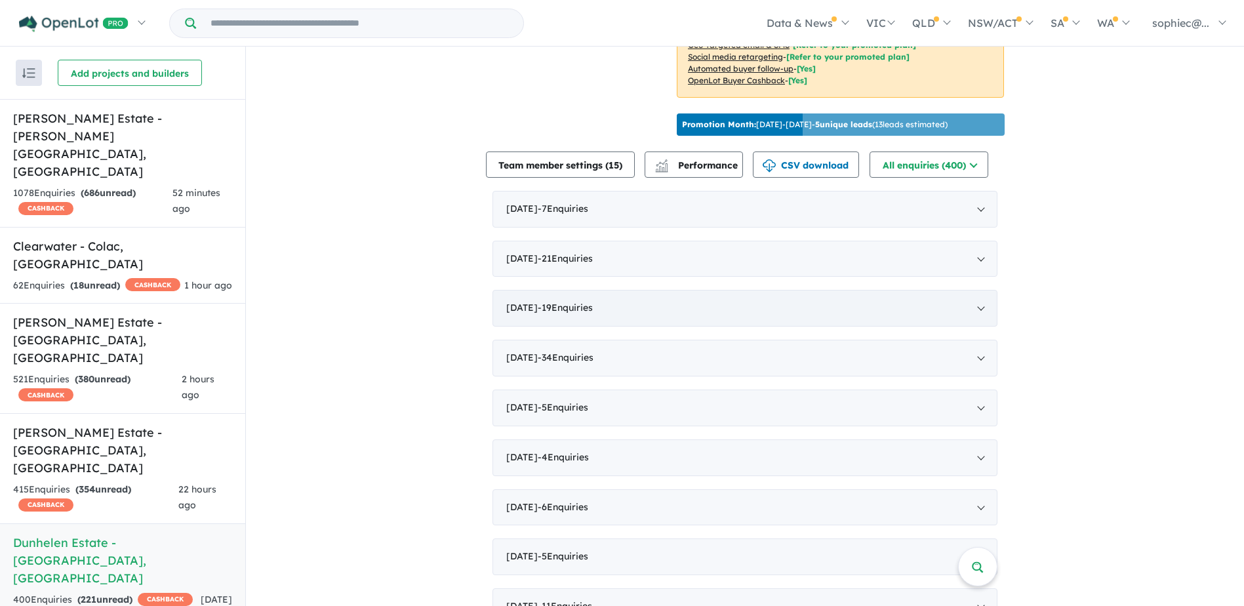
click at [568, 290] on div "July 2025 - 19 Enquir ies ( 0 unread)" at bounding box center [745, 308] width 505 height 37
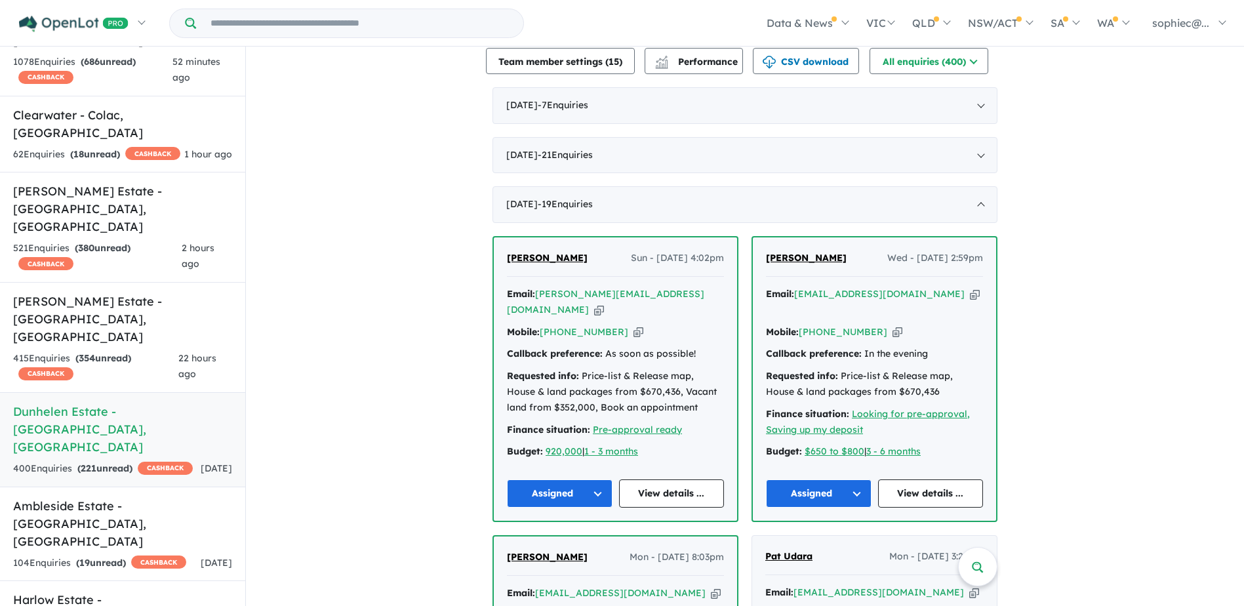
scroll to position [414, 0]
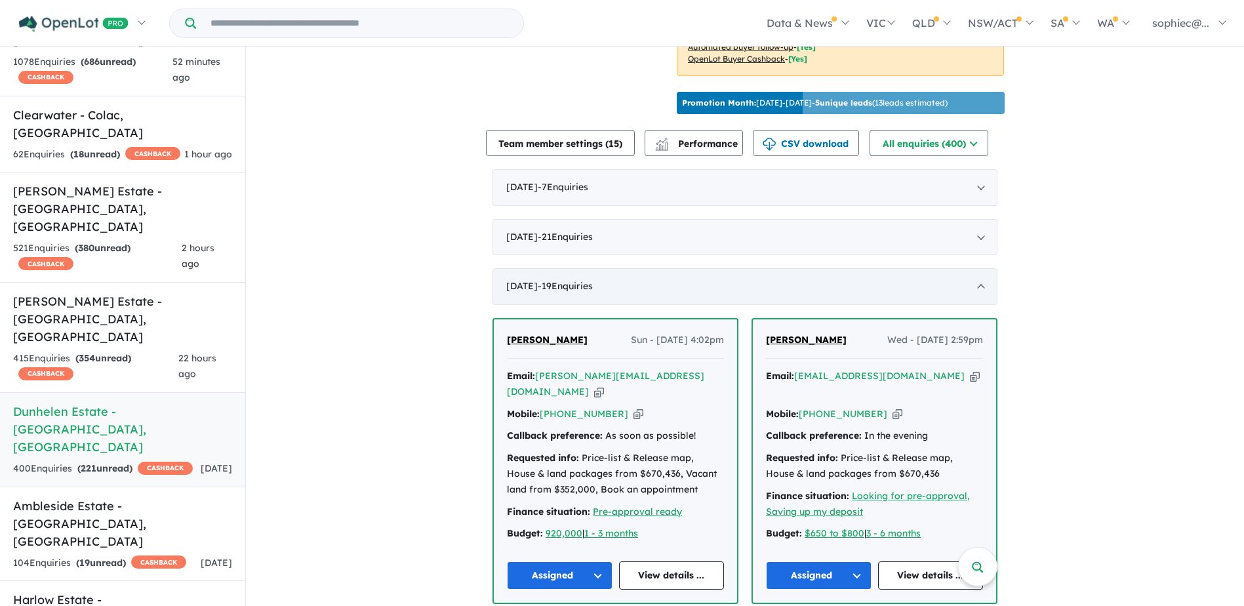
click at [550, 280] on span "- 19 Enquir ies ( 0 unread)" at bounding box center [565, 286] width 55 height 12
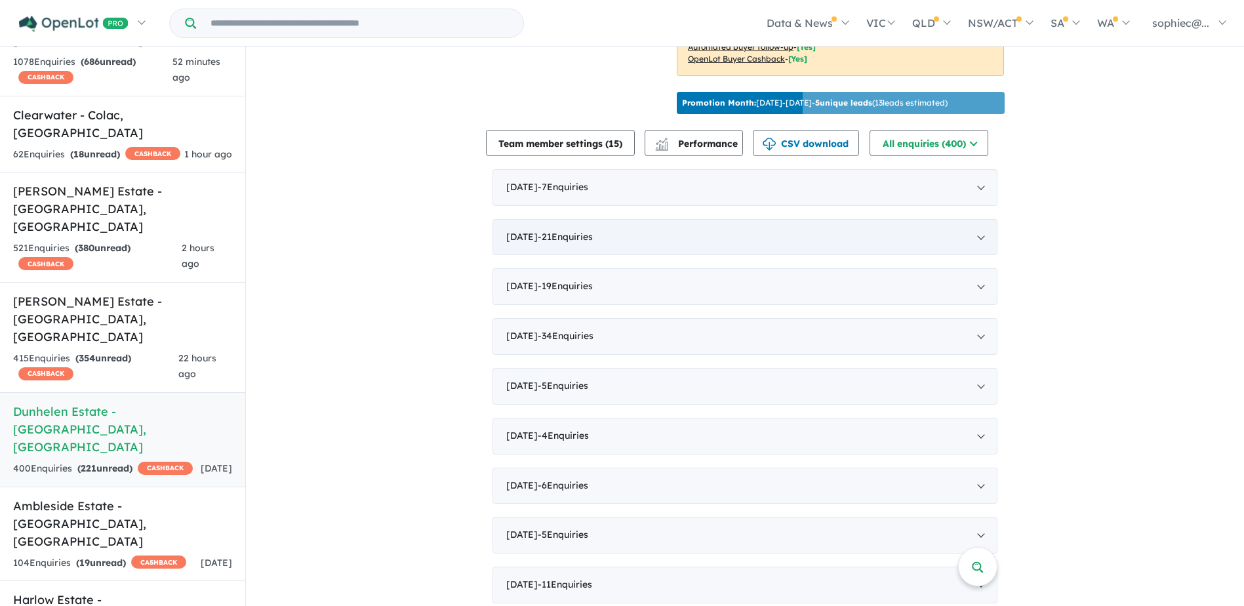
click at [548, 230] on div "August 2025 - 21 Enquir ies ( 0 unread)" at bounding box center [745, 237] width 505 height 37
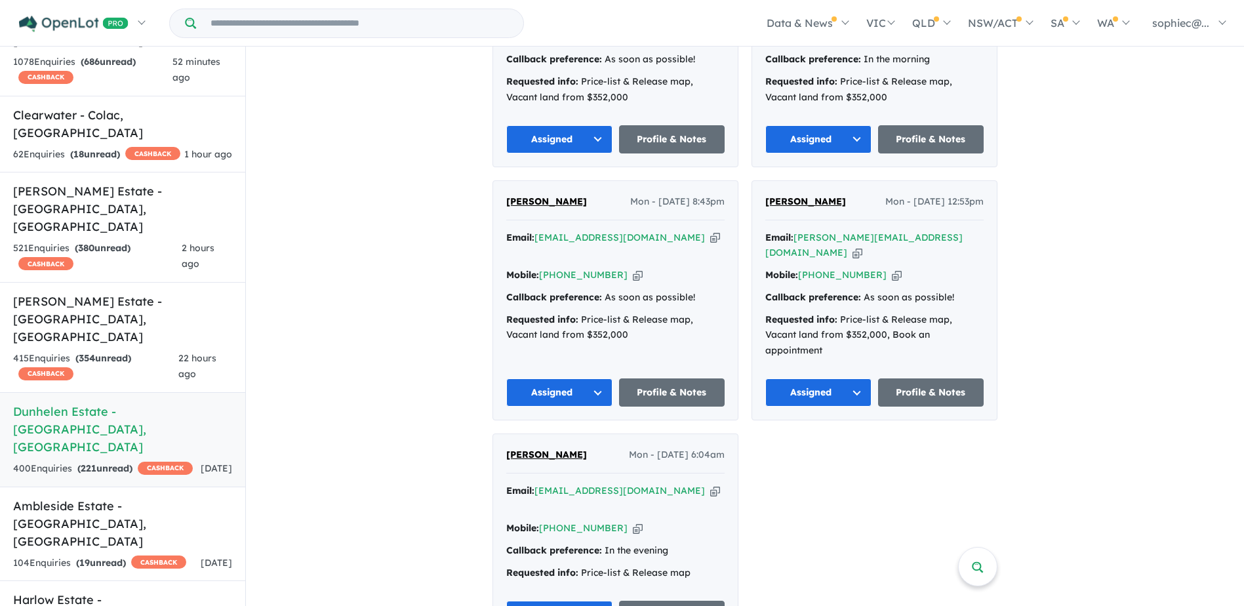
scroll to position [2950, 0]
